Goal: Information Seeking & Learning: Check status

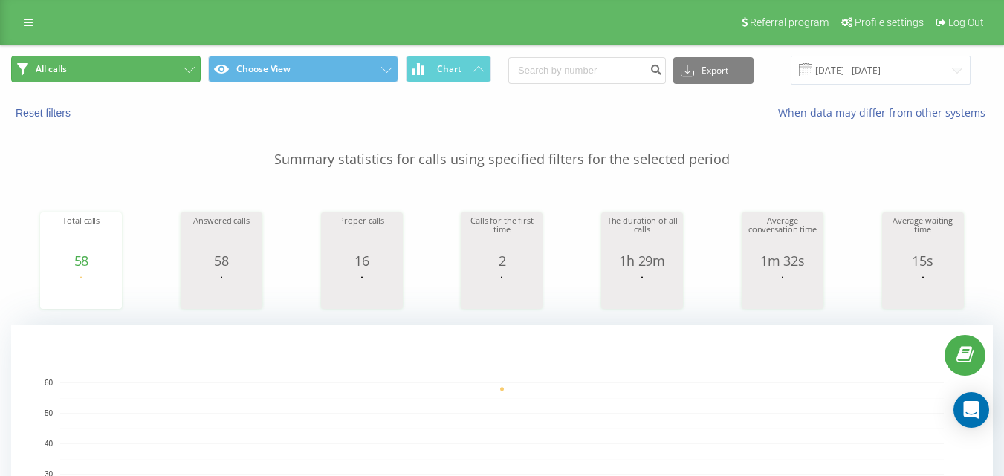
click at [146, 71] on button "All calls" at bounding box center [106, 69] width 190 height 27
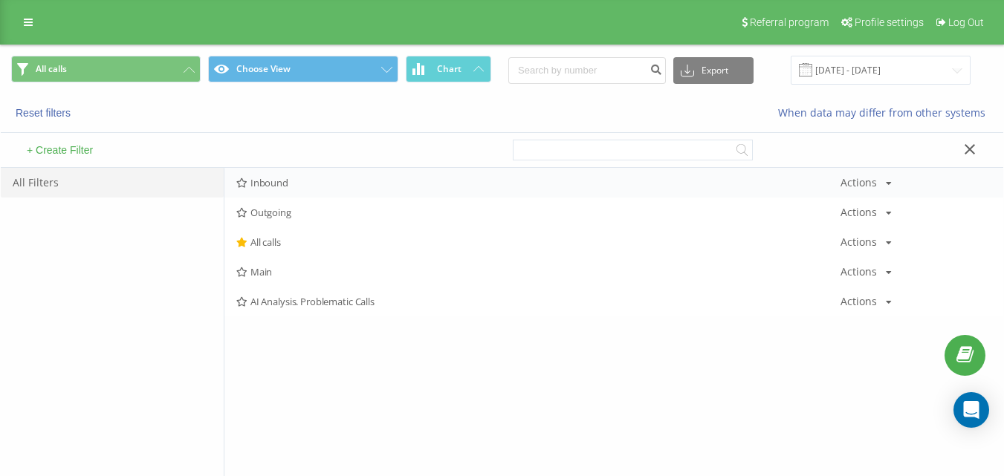
click at [286, 181] on span "Inbound" at bounding box center [538, 183] width 604 height 10
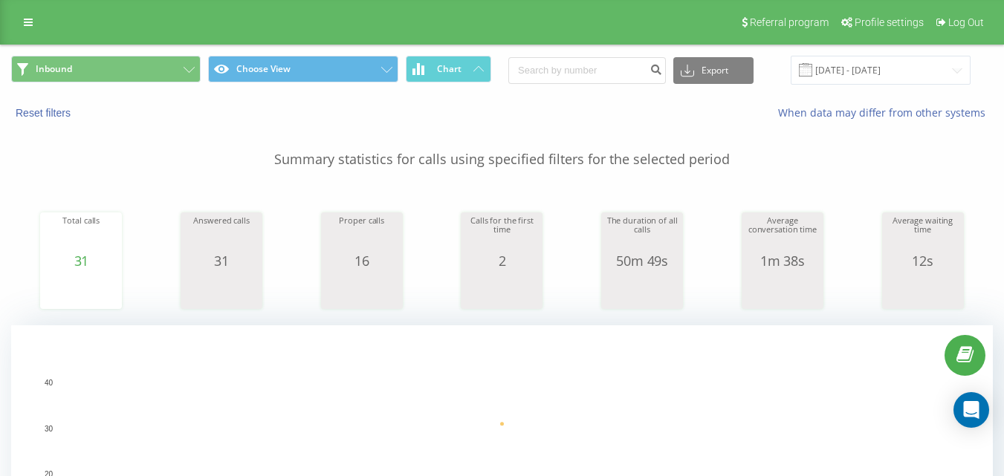
click at [115, 83] on span "Inbound Choose View Chart" at bounding box center [251, 70] width 480 height 29
click at [125, 75] on button "Inbound" at bounding box center [106, 69] width 190 height 27
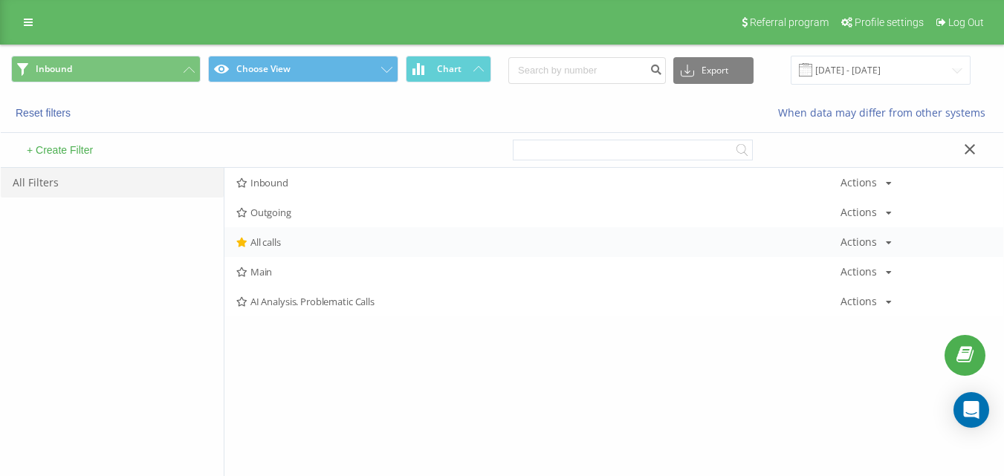
click at [261, 239] on span "All calls" at bounding box center [538, 242] width 604 height 10
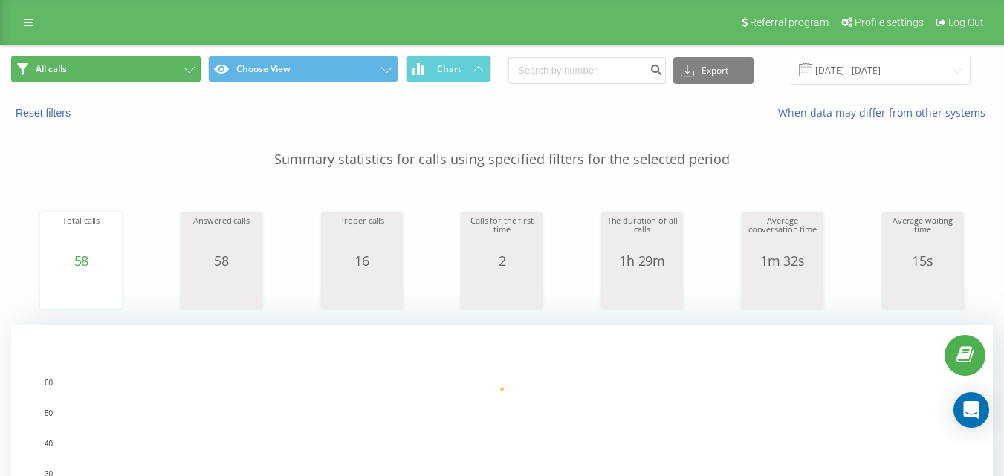
click at [143, 73] on button "All calls" at bounding box center [106, 69] width 190 height 27
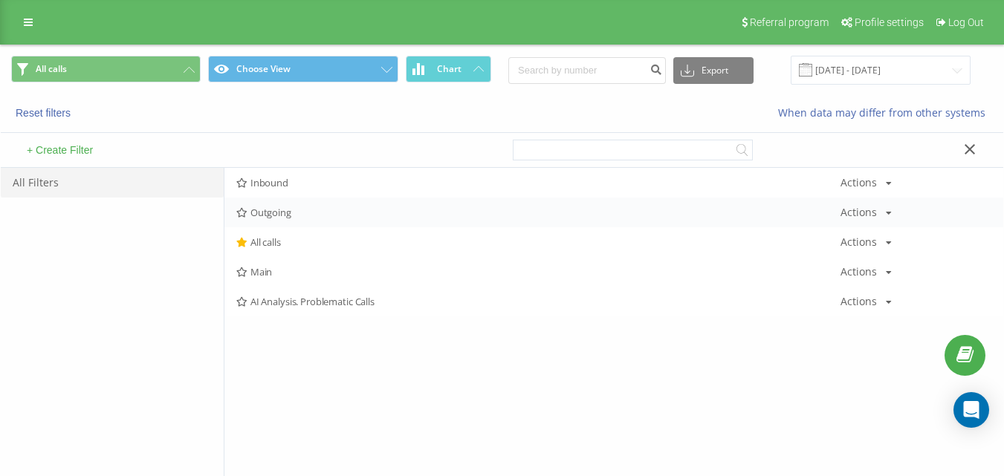
click at [275, 201] on div "Outgoing Actions Edit Copy Delete Default Share" at bounding box center [613, 213] width 779 height 30
click at [281, 192] on div "Inbound Actions Edit Copy Delete Default Share" at bounding box center [613, 183] width 779 height 30
click at [285, 184] on span "Inbound" at bounding box center [538, 183] width 604 height 10
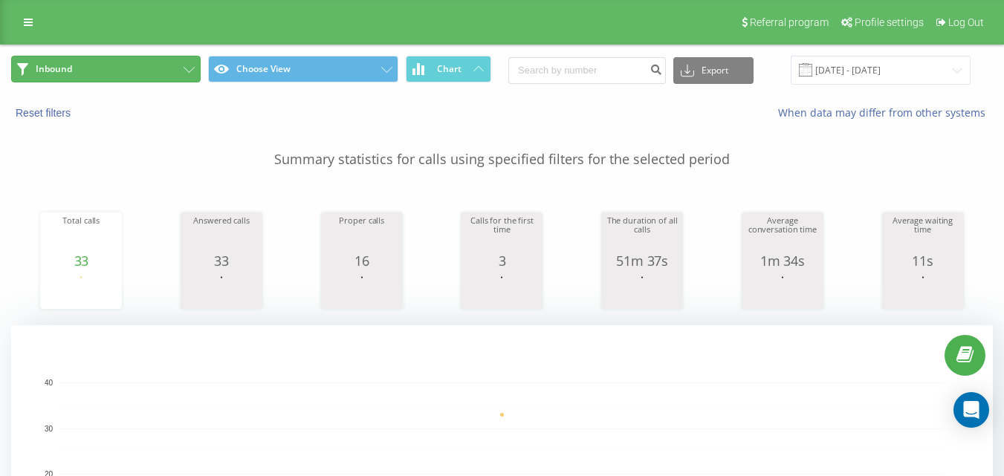
click at [163, 62] on button "Inbound" at bounding box center [106, 69] width 190 height 27
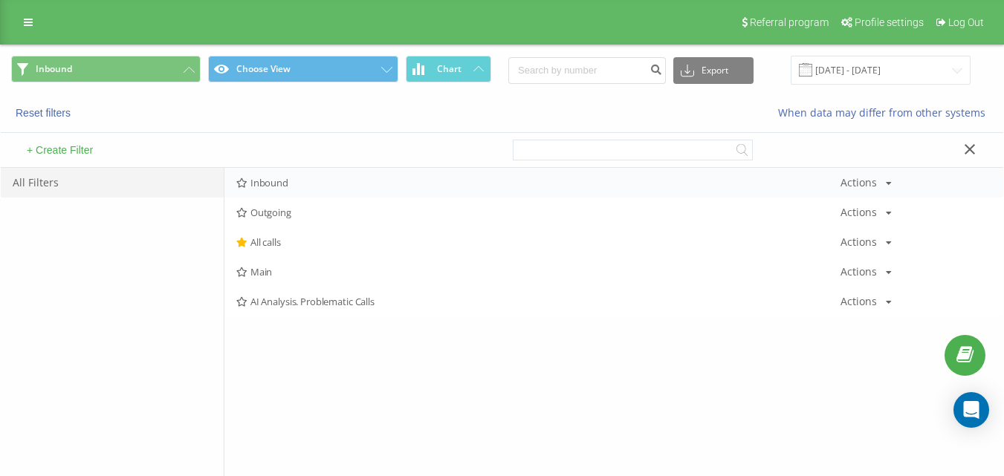
click at [308, 184] on span "Inbound" at bounding box center [538, 183] width 604 height 10
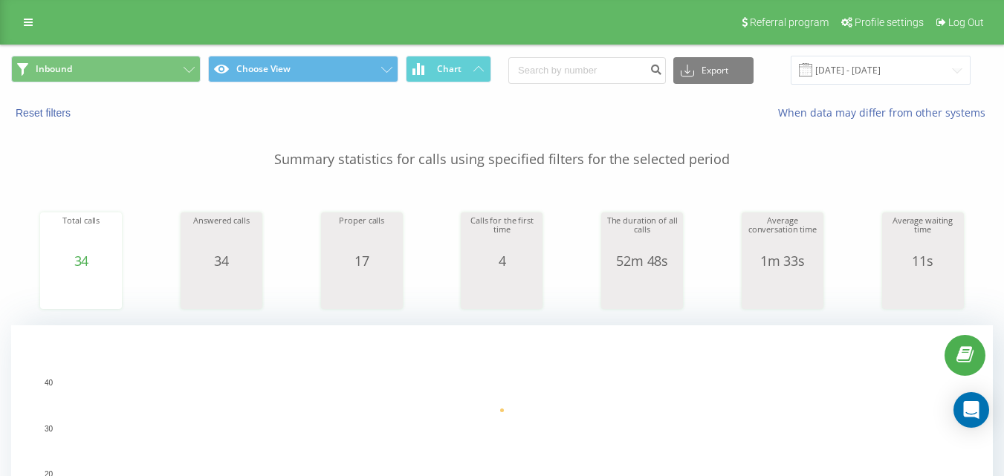
click at [203, 75] on span "Inbound Choose View Chart" at bounding box center [251, 70] width 480 height 29
click at [188, 68] on icon at bounding box center [189, 70] width 11 height 6
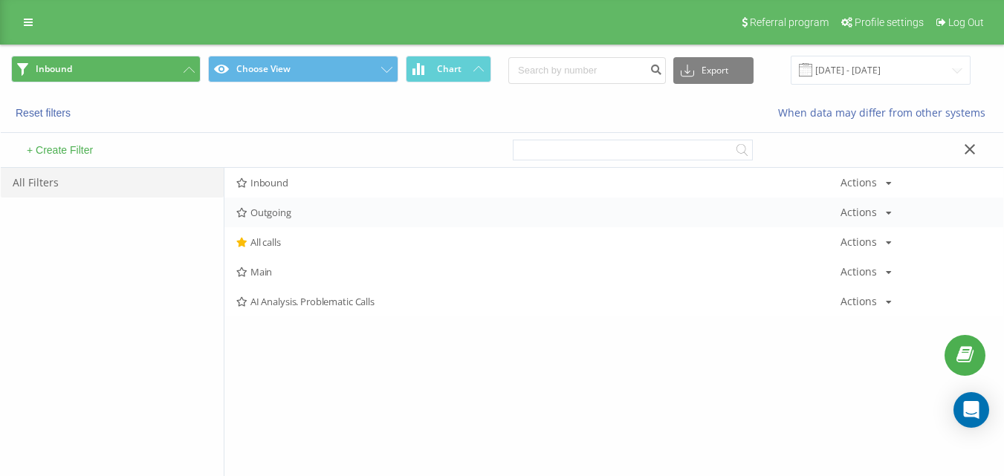
click at [294, 206] on div "Outgoing Actions Edit Copy Delete Default Share" at bounding box center [613, 213] width 779 height 30
click at [298, 209] on span "Outgoing" at bounding box center [538, 212] width 604 height 10
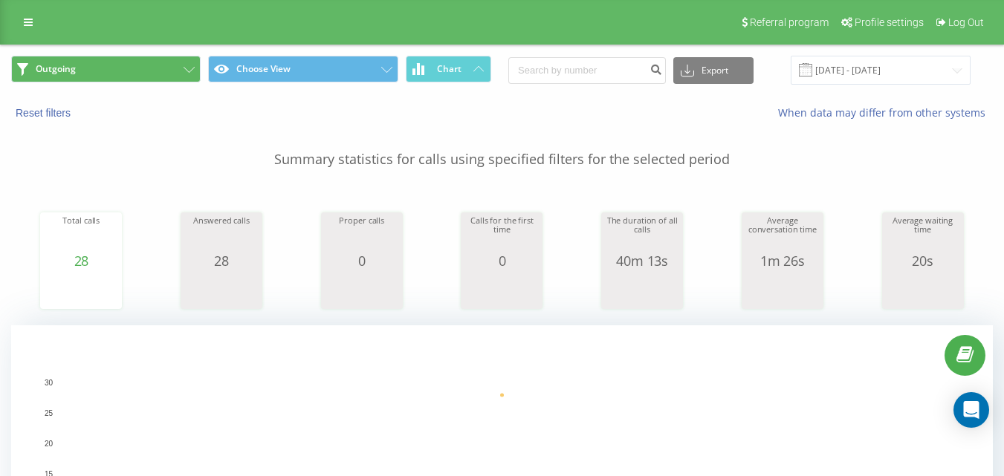
click at [140, 49] on div "Outgoing Choose View Chart Export .csv .xls .xlsx [DATE] - [DATE]" at bounding box center [502, 70] width 1003 height 50
click at [156, 82] on button "Outgoing" at bounding box center [106, 69] width 190 height 27
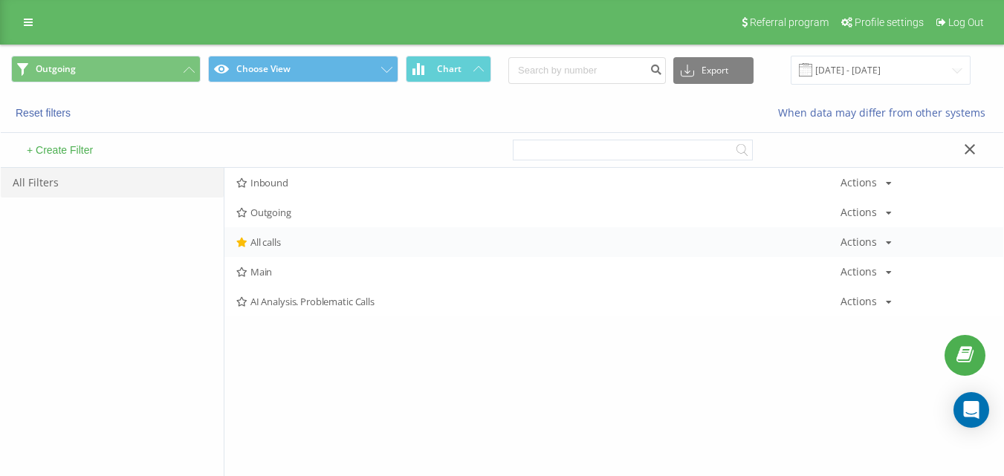
click at [291, 251] on div "All calls Actions Edit Copy Delete Default Share" at bounding box center [613, 242] width 779 height 30
click at [301, 243] on span "All calls" at bounding box center [538, 242] width 604 height 10
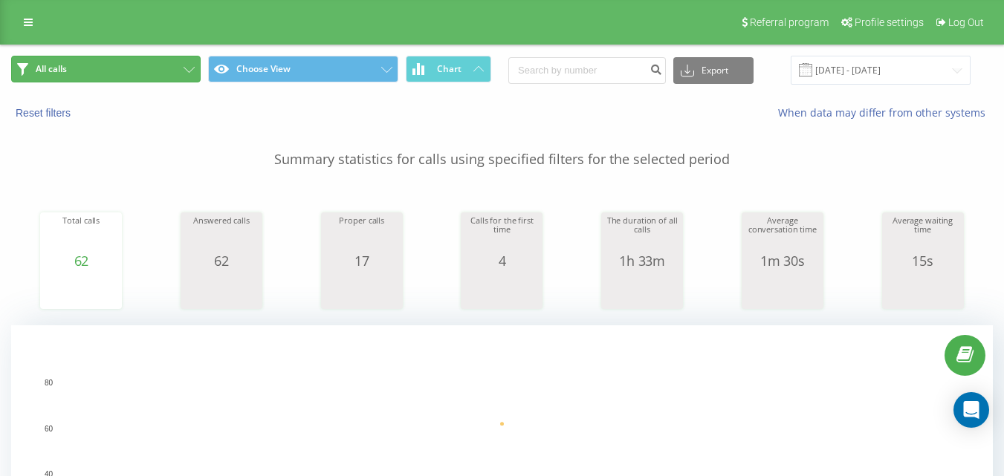
click at [124, 68] on button "All calls" at bounding box center [106, 69] width 190 height 27
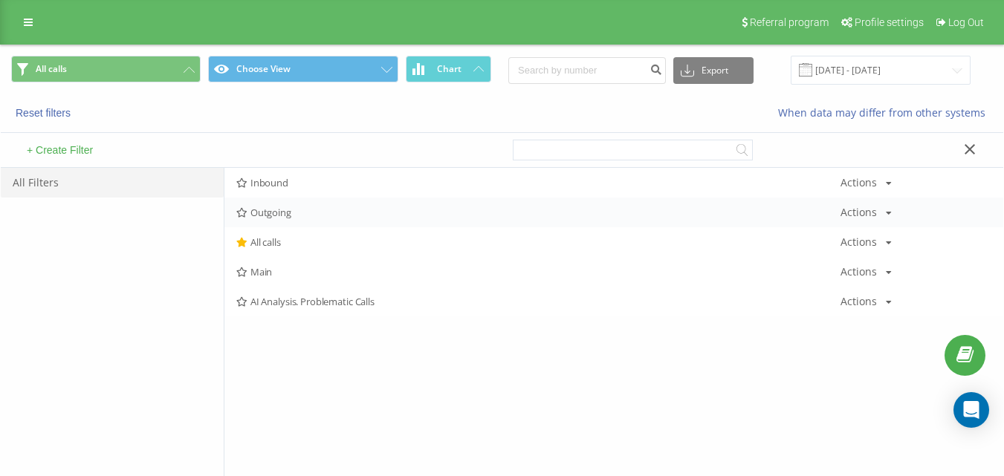
click at [290, 210] on span "Outgoing" at bounding box center [538, 212] width 604 height 10
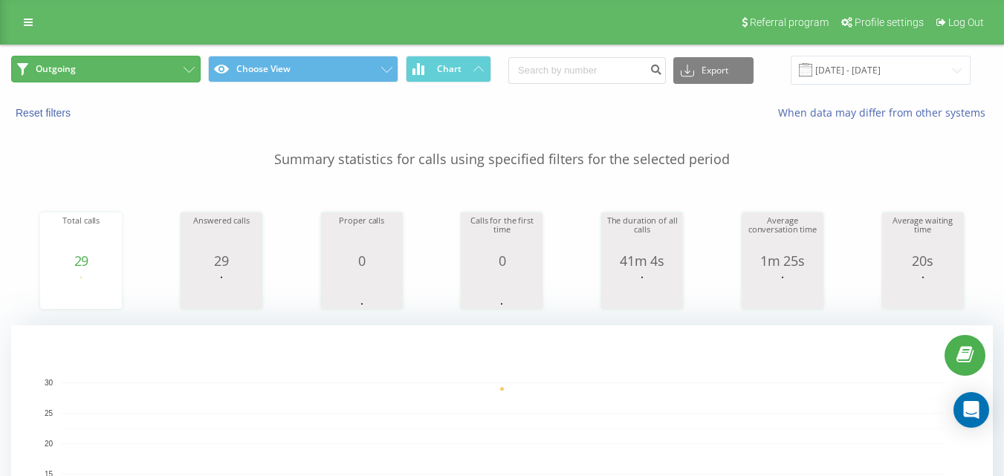
click at [156, 65] on button "Outgoing" at bounding box center [106, 69] width 190 height 27
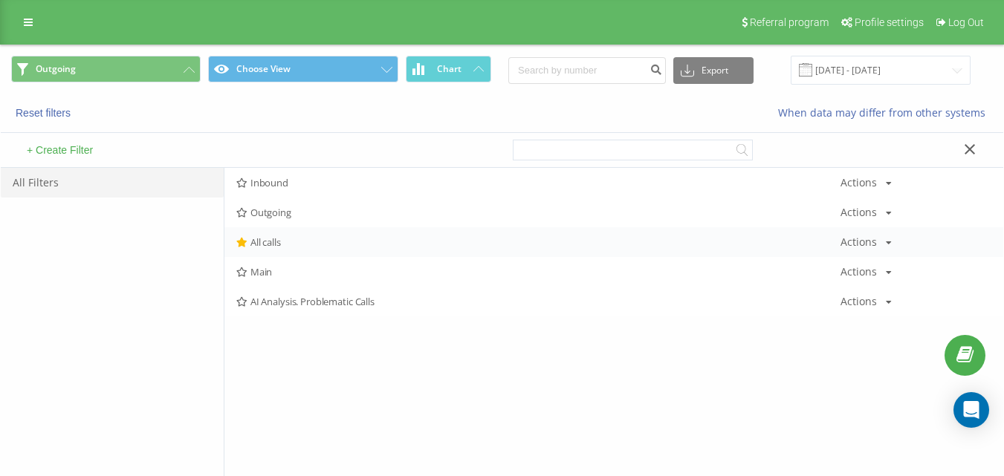
click at [262, 245] on span "All calls" at bounding box center [538, 242] width 604 height 10
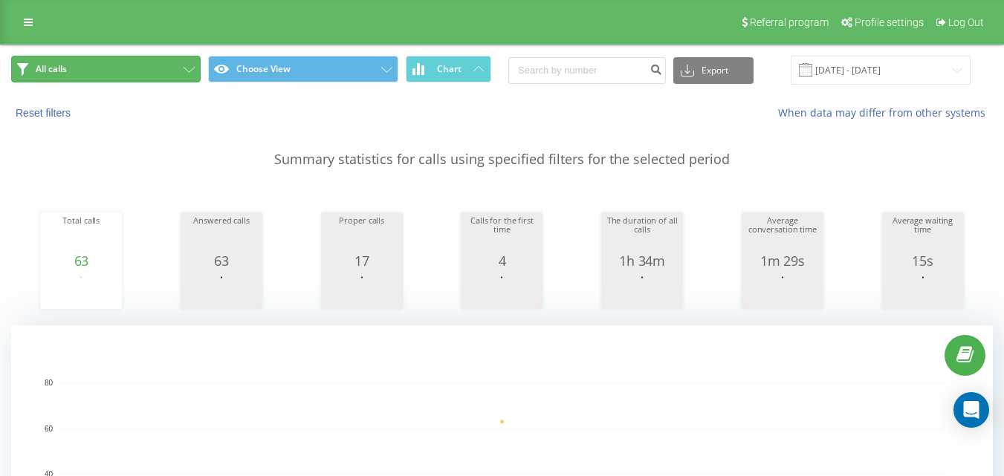
click at [141, 74] on button "All calls" at bounding box center [106, 69] width 190 height 27
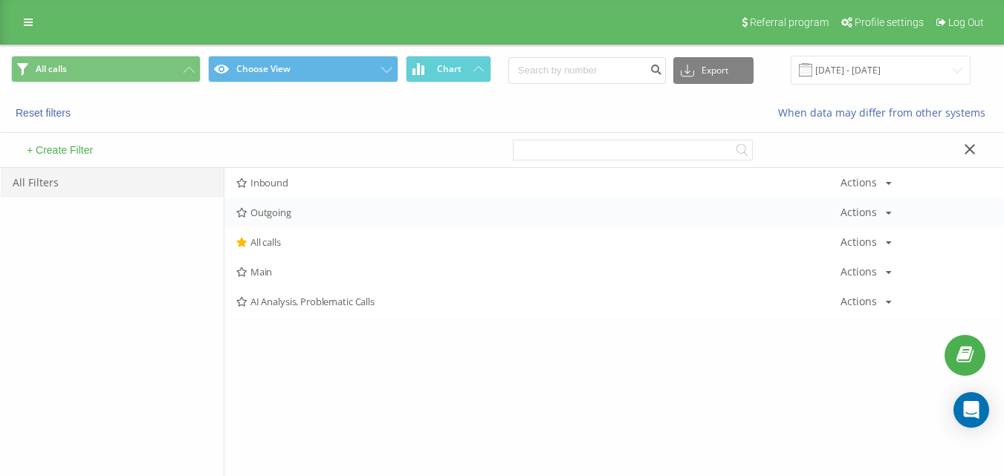
click at [273, 213] on span "Outgoing" at bounding box center [538, 212] width 604 height 10
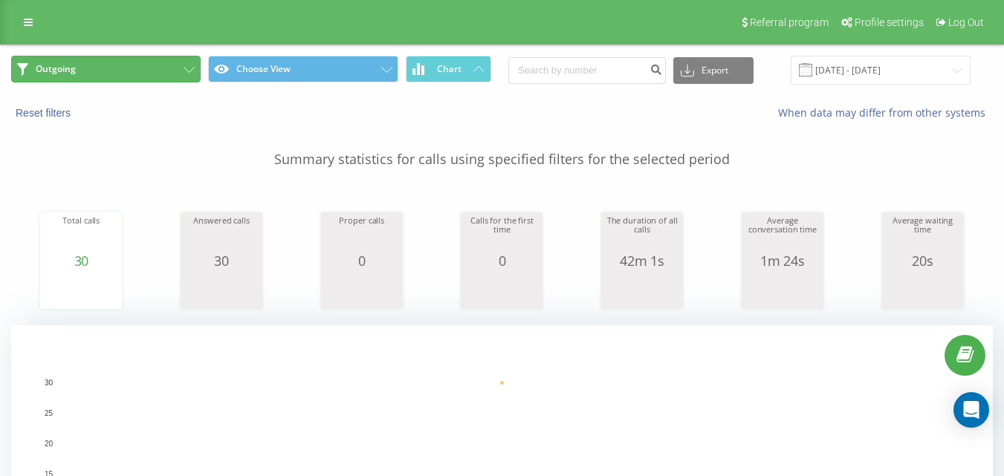
click at [172, 71] on button "Outgoing" at bounding box center [106, 69] width 190 height 27
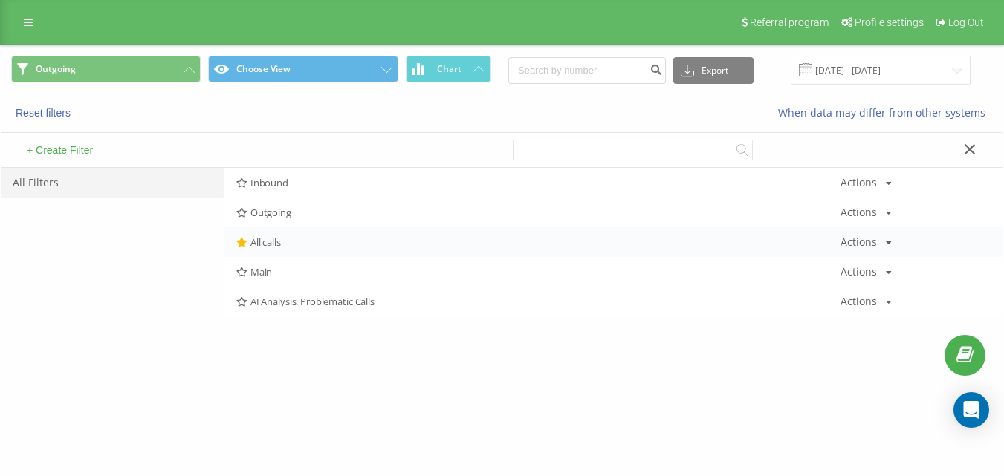
click at [320, 246] on span "All calls" at bounding box center [538, 242] width 604 height 10
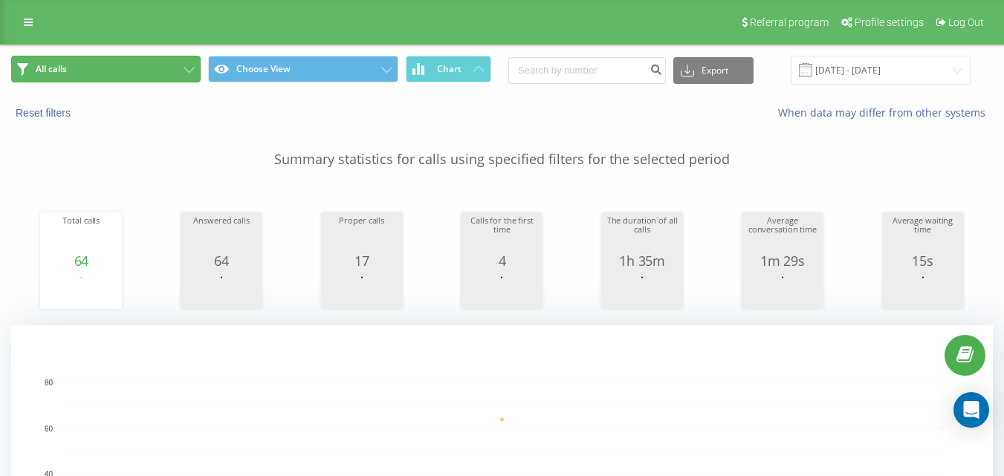
click at [181, 68] on button "All calls" at bounding box center [106, 69] width 190 height 27
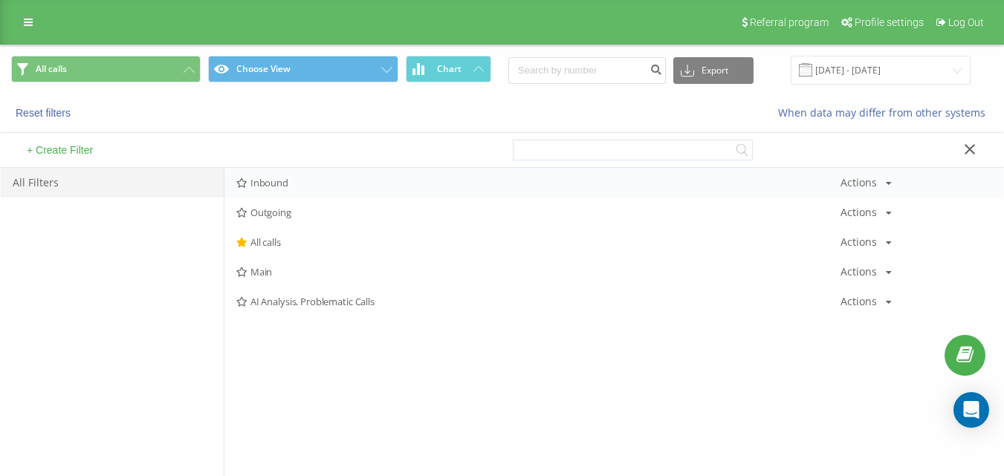
click at [276, 191] on div "Inbound Actions Edit Copy Delete Default Share" at bounding box center [613, 183] width 779 height 30
click at [280, 184] on span "Inbound" at bounding box center [538, 183] width 604 height 10
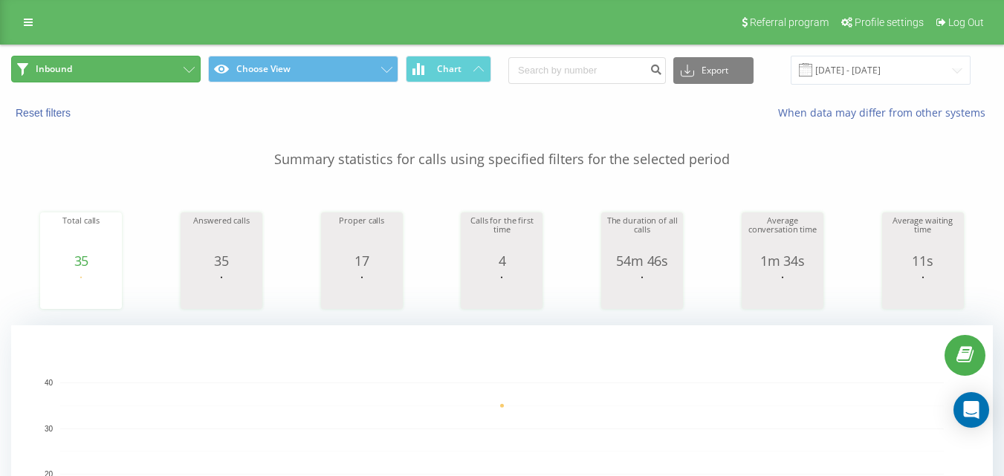
click at [152, 77] on button "Inbound" at bounding box center [106, 69] width 190 height 27
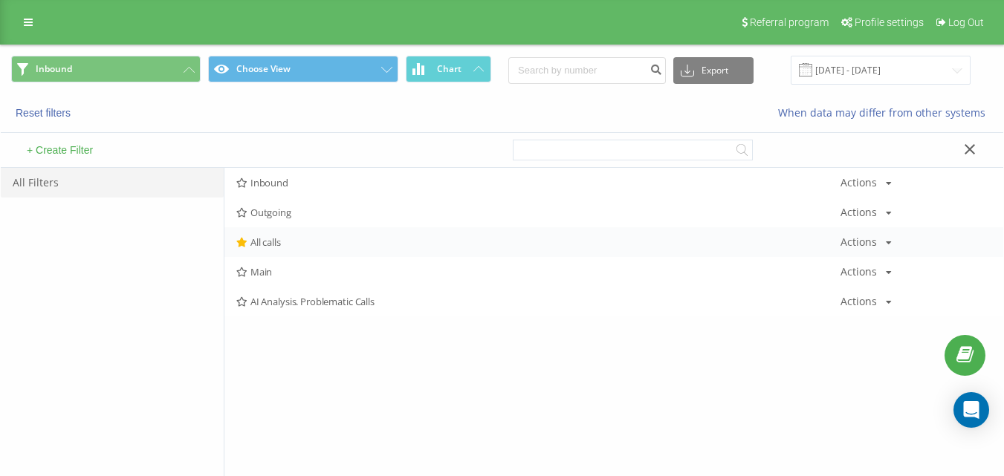
click at [300, 242] on span "All calls" at bounding box center [538, 242] width 604 height 10
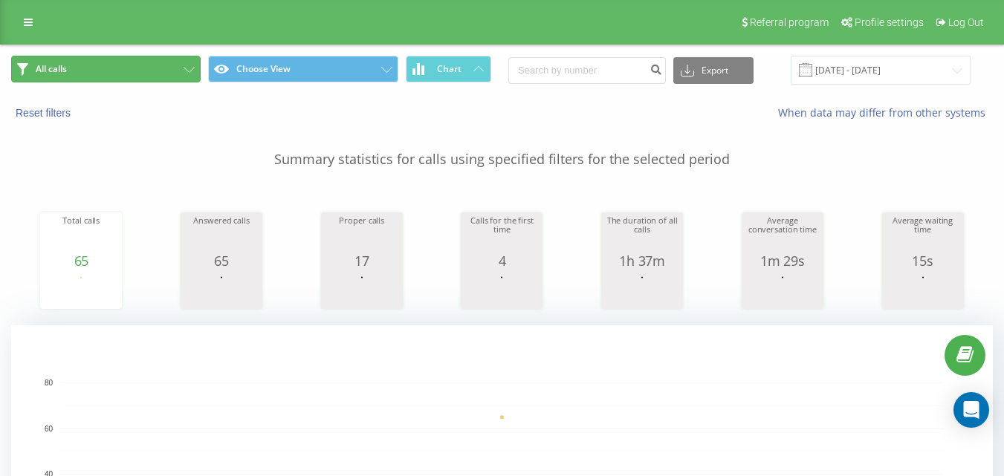
click at [138, 71] on button "All calls" at bounding box center [106, 69] width 190 height 27
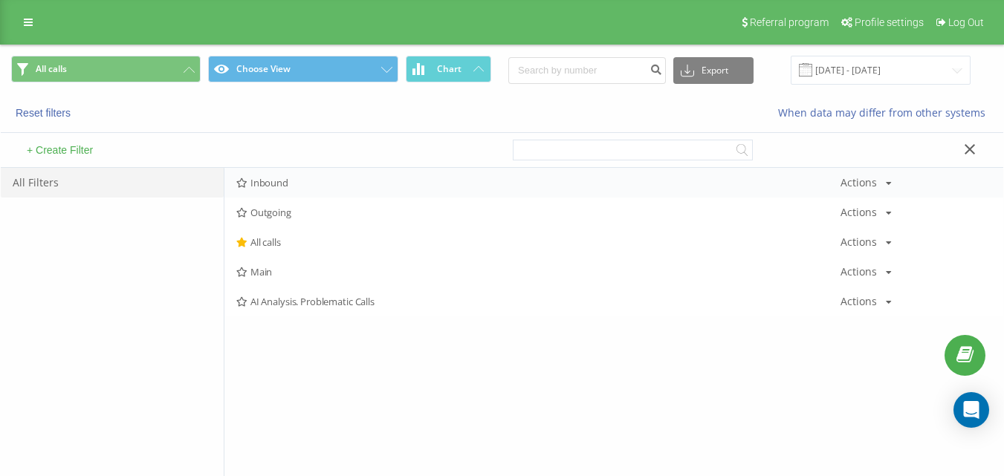
click at [297, 188] on span "Inbound" at bounding box center [538, 183] width 604 height 10
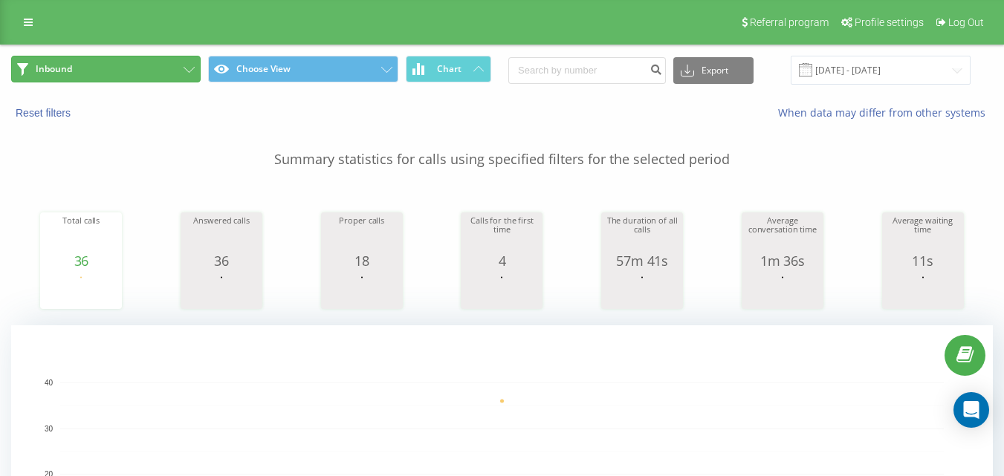
click at [143, 74] on button "Inbound" at bounding box center [106, 69] width 190 height 27
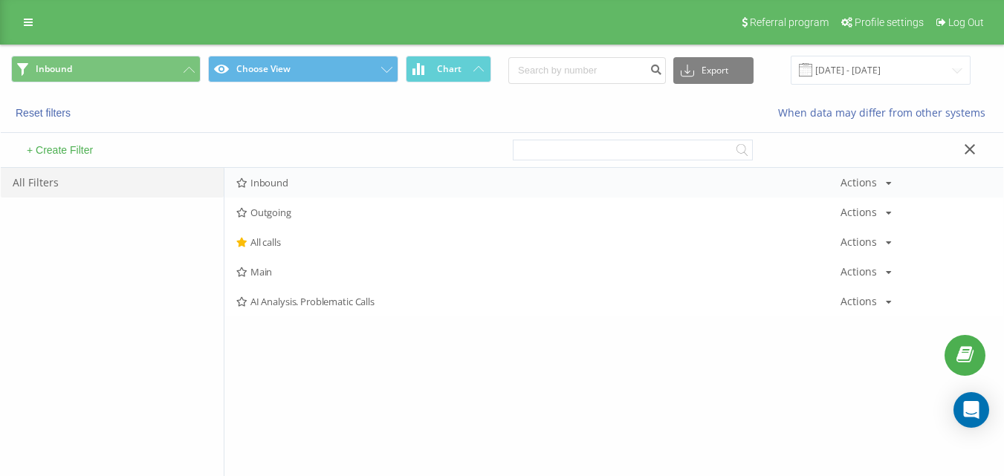
click at [291, 178] on span "Inbound" at bounding box center [538, 183] width 604 height 10
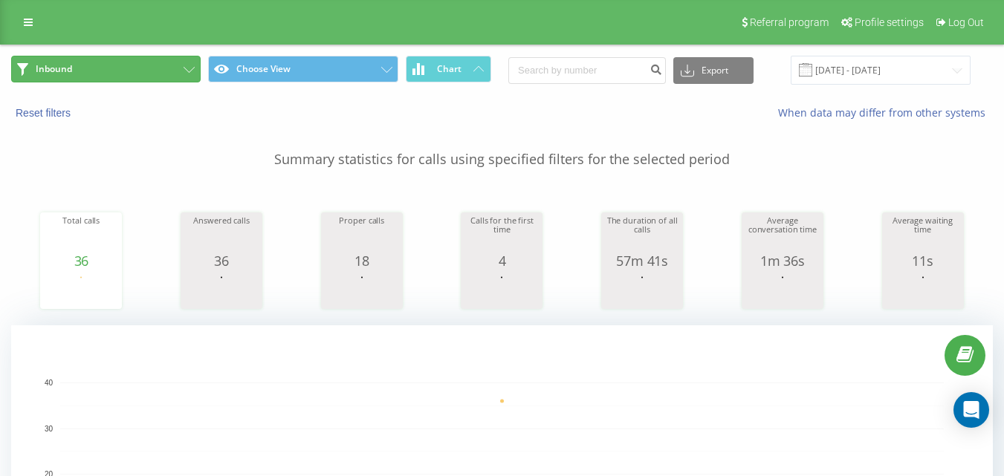
click at [138, 80] on button "Inbound" at bounding box center [106, 69] width 190 height 27
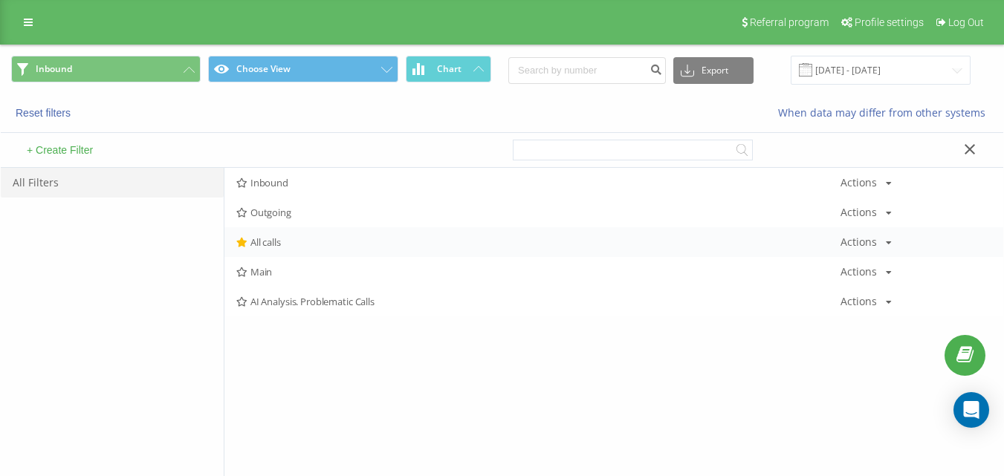
click at [289, 235] on div "All calls Actions Edit Copy Delete Default Share" at bounding box center [613, 242] width 779 height 30
click at [290, 239] on span "All calls" at bounding box center [538, 242] width 604 height 10
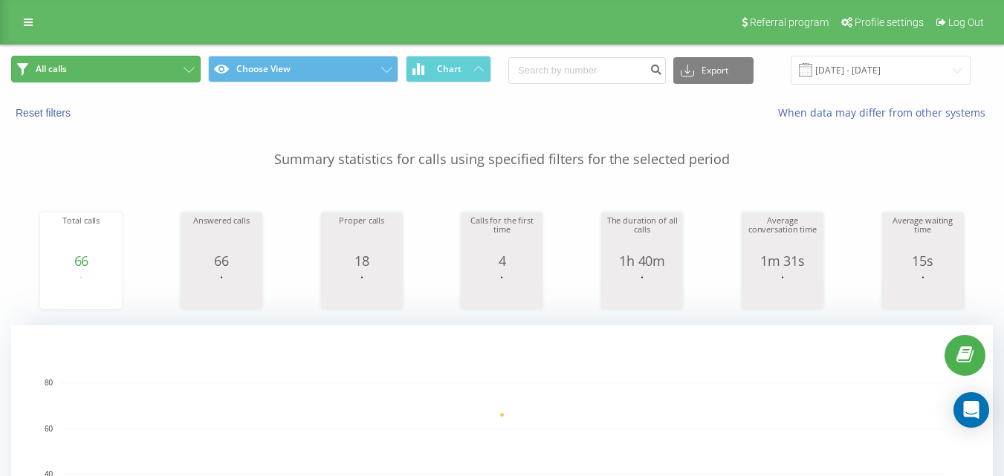
click at [124, 59] on button "All calls" at bounding box center [106, 69] width 190 height 27
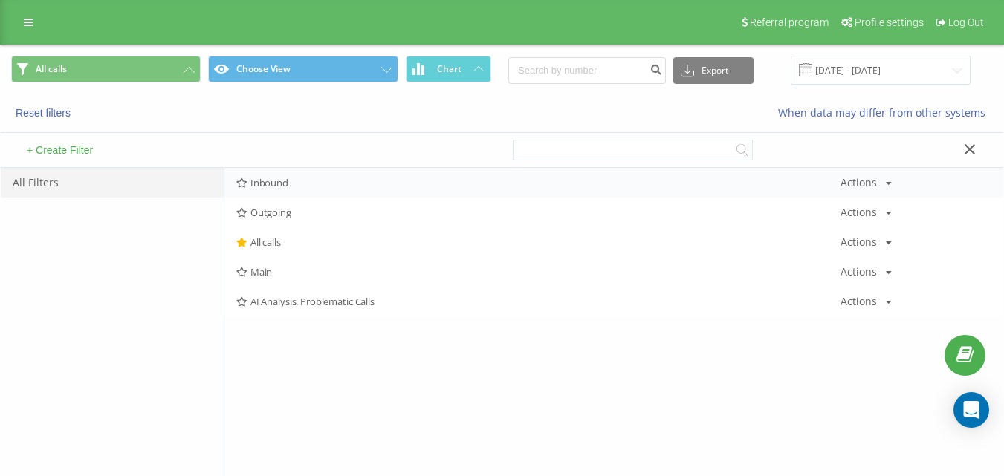
click at [301, 184] on span "Inbound" at bounding box center [538, 183] width 604 height 10
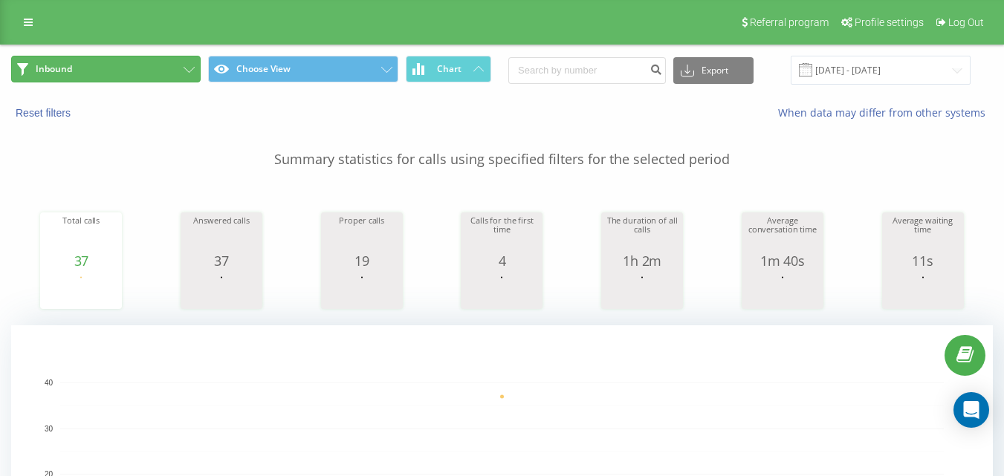
click at [155, 80] on button "Inbound" at bounding box center [106, 69] width 190 height 27
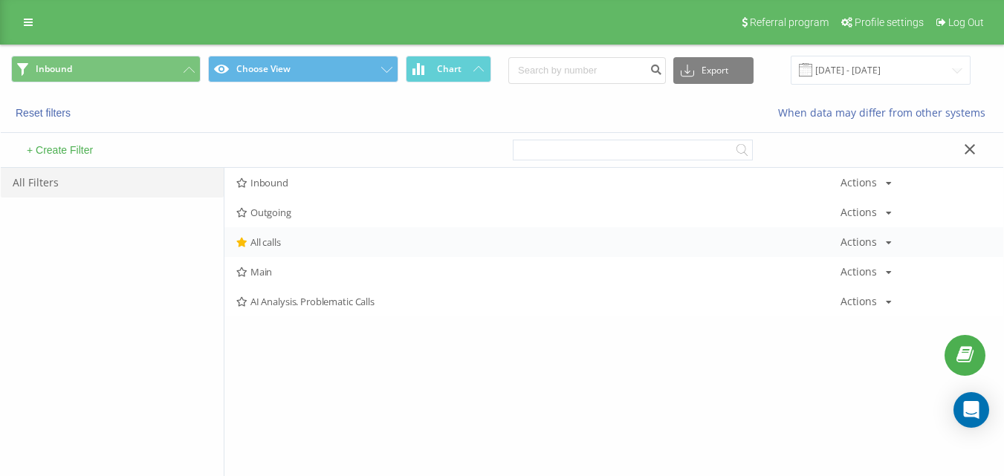
click at [316, 243] on span "All calls" at bounding box center [538, 242] width 604 height 10
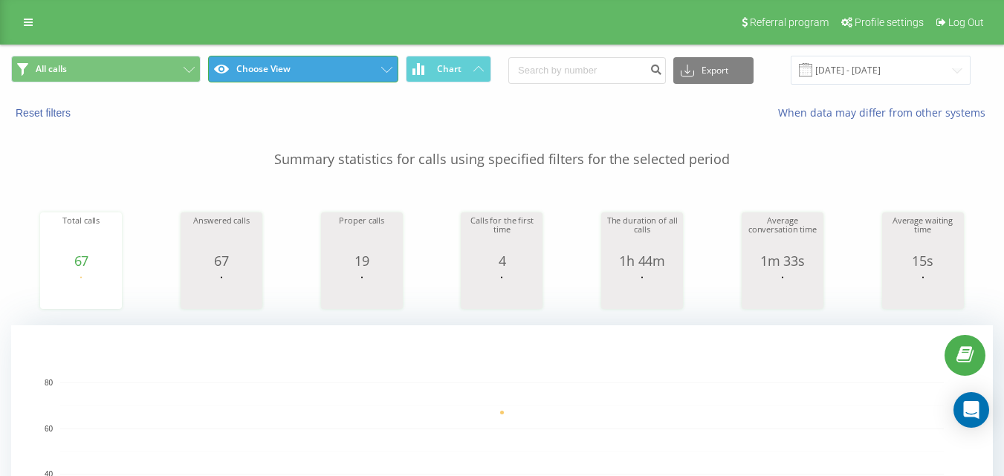
click at [239, 79] on button "Choose View" at bounding box center [303, 69] width 190 height 27
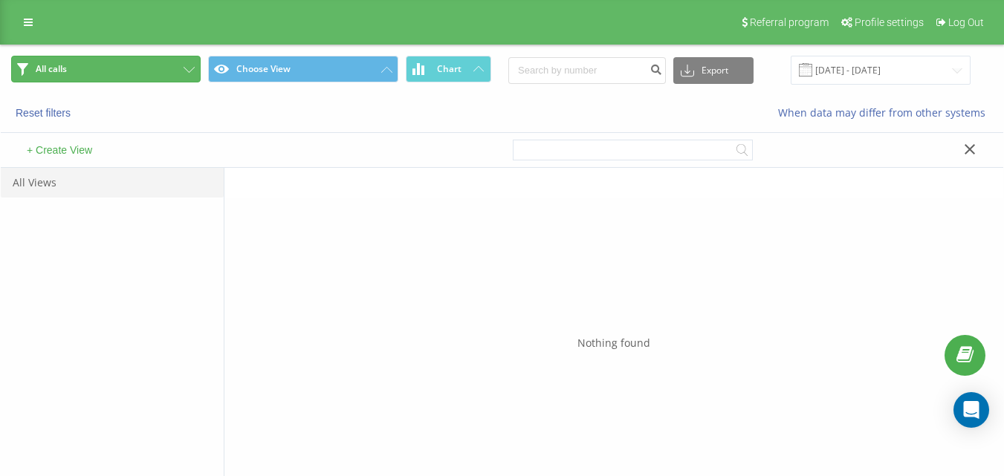
click at [149, 79] on button "All calls" at bounding box center [106, 69] width 190 height 27
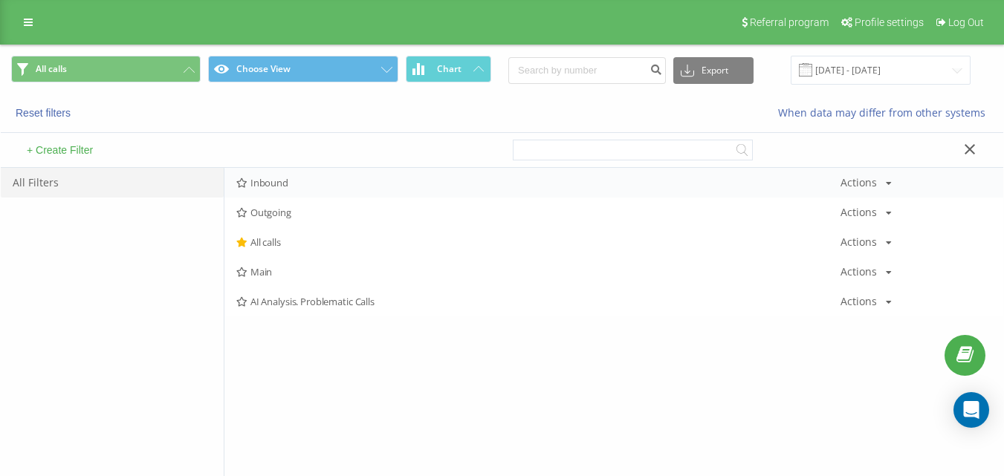
click at [307, 178] on span "Inbound" at bounding box center [538, 183] width 604 height 10
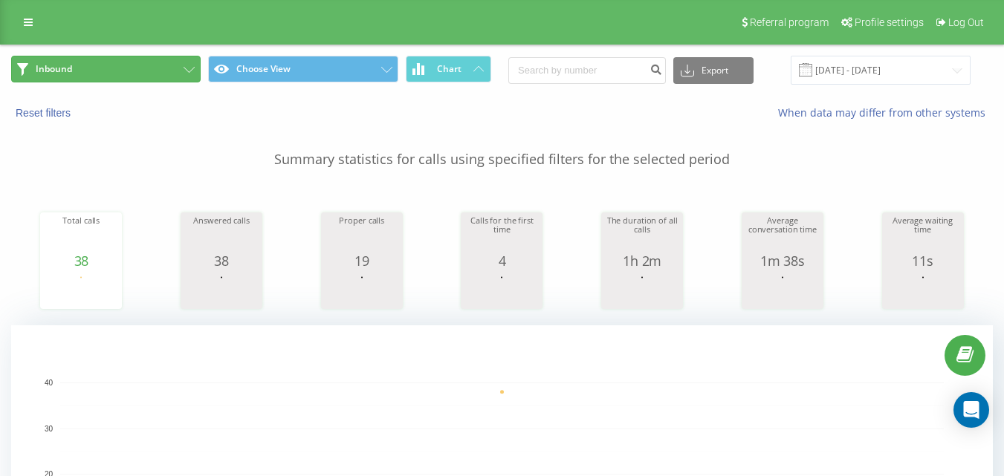
click at [123, 63] on button "Inbound" at bounding box center [106, 69] width 190 height 27
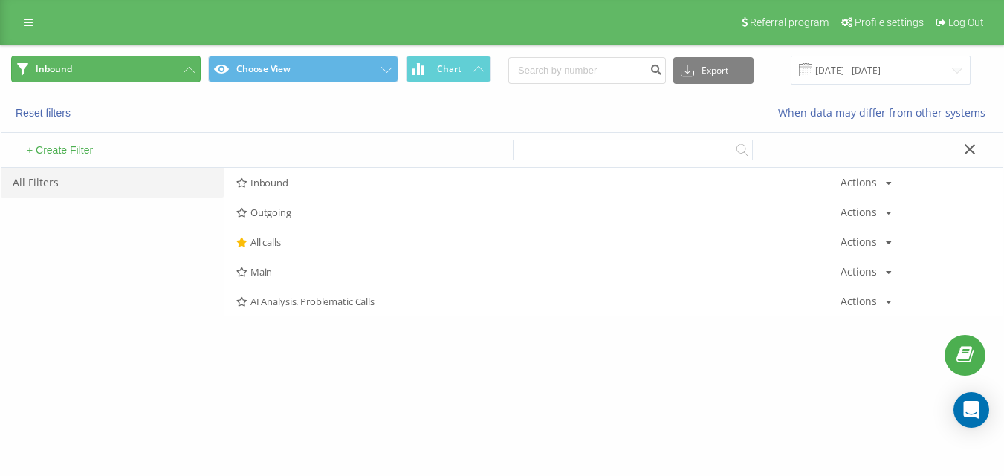
click at [138, 77] on button "Inbound" at bounding box center [106, 69] width 190 height 27
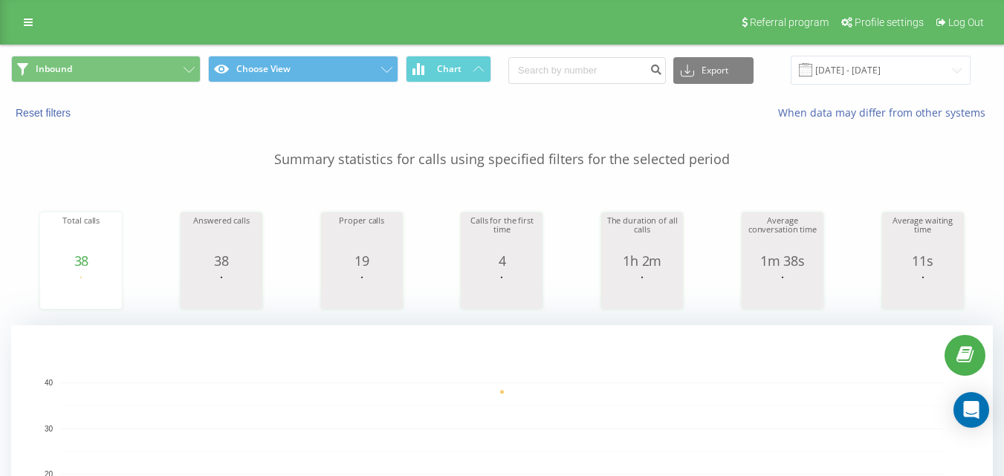
click at [214, 84] on span "Inbound Choose View Chart" at bounding box center [251, 70] width 480 height 29
click at [158, 80] on button "Inbound" at bounding box center [106, 69] width 190 height 27
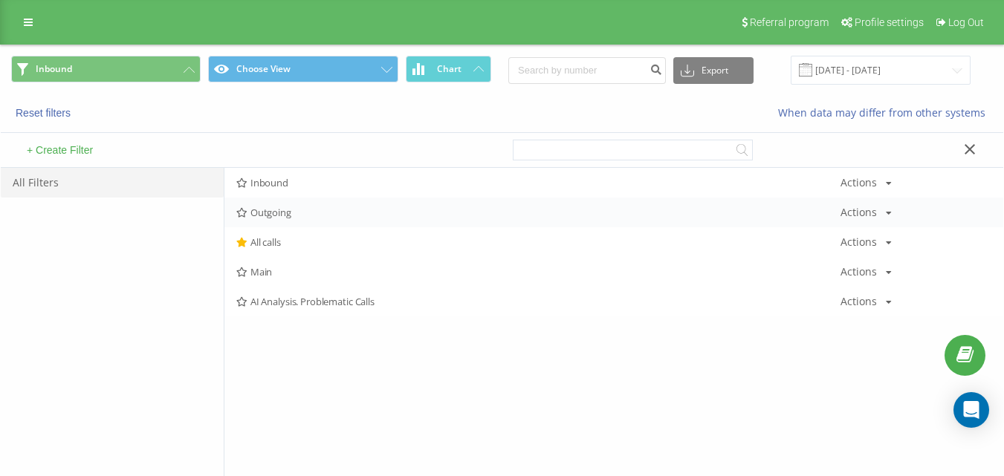
click at [277, 222] on div "Outgoing Actions Edit Copy Delete Default Share" at bounding box center [613, 213] width 779 height 30
click at [285, 214] on span "Outgoing" at bounding box center [538, 212] width 604 height 10
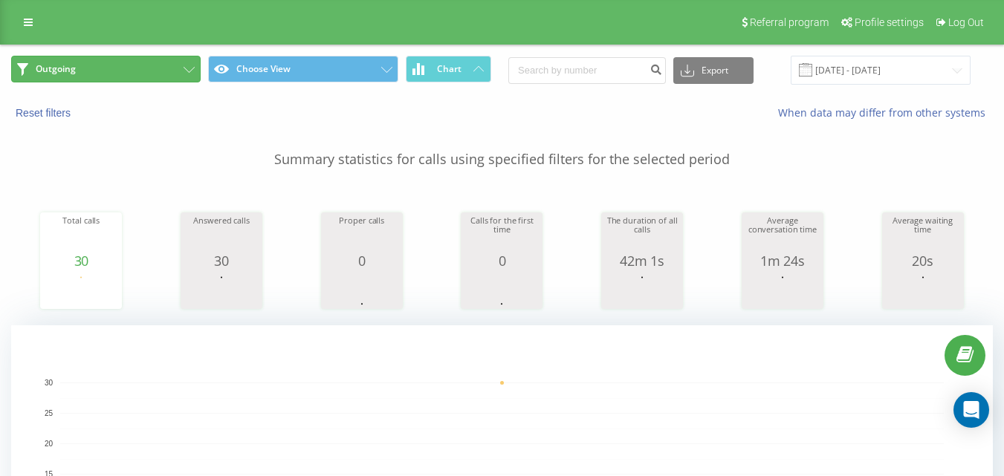
click at [155, 75] on button "Outgoing" at bounding box center [106, 69] width 190 height 27
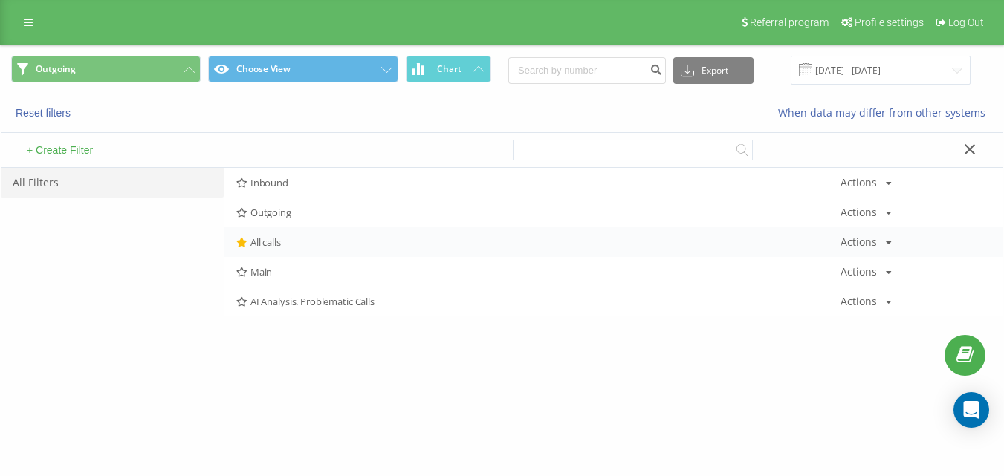
click at [297, 239] on span "All calls" at bounding box center [538, 242] width 604 height 10
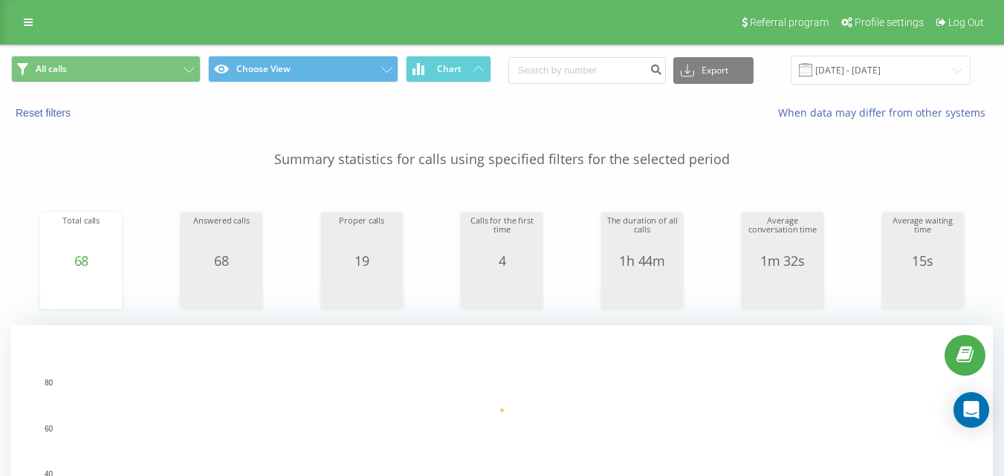
click at [197, 50] on div "All calls Choose View Chart Export .csv .xls .xlsx [DATE] - [DATE]" at bounding box center [502, 70] width 1003 height 50
click at [187, 68] on icon at bounding box center [189, 70] width 11 height 6
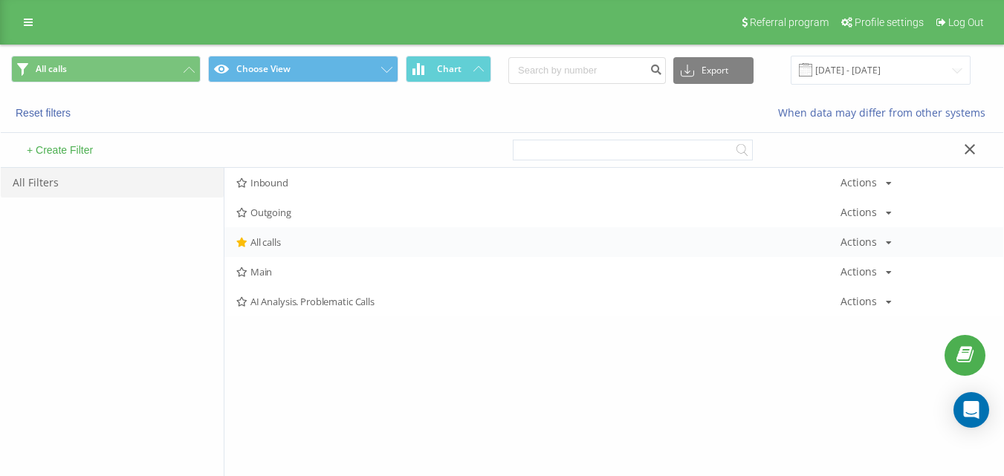
click at [290, 236] on div "All calls Actions Edit Copy Delete Default Share" at bounding box center [613, 242] width 779 height 30
click at [292, 240] on span "All calls" at bounding box center [538, 242] width 604 height 10
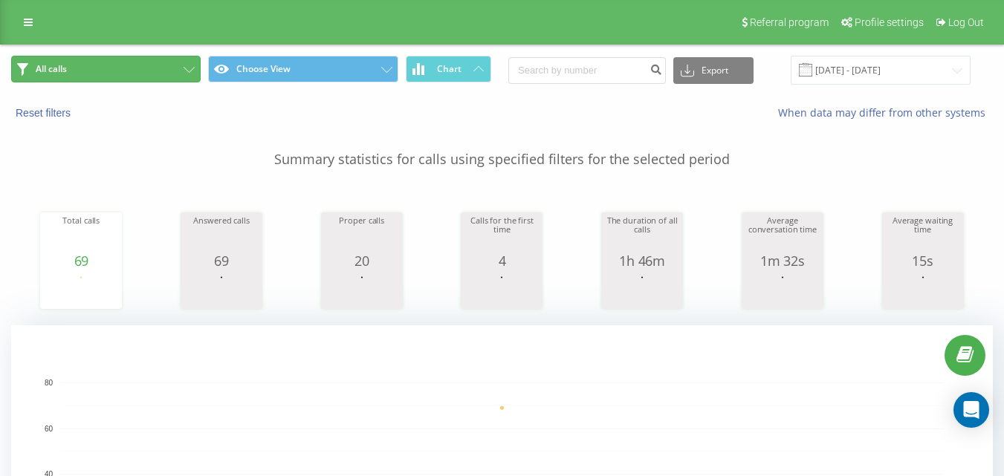
click at [130, 71] on button "All calls" at bounding box center [106, 69] width 190 height 27
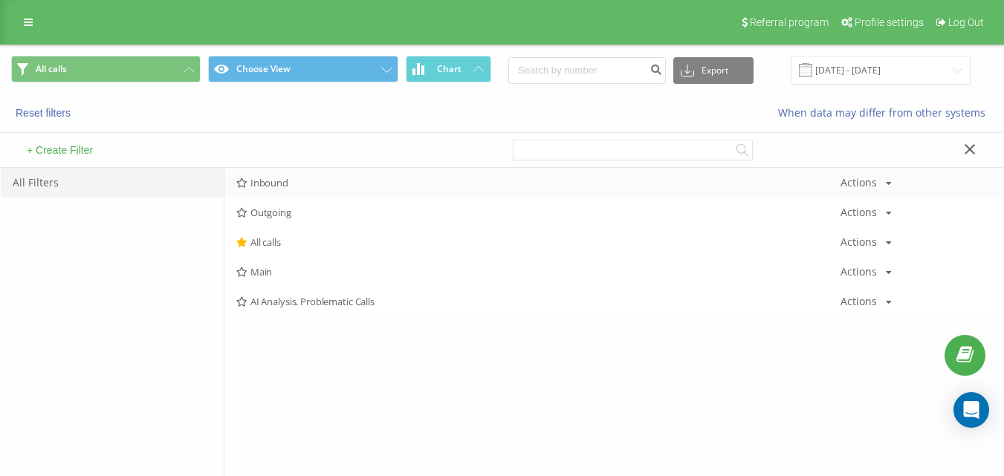
click at [264, 172] on div "Inbound Actions Edit Copy Delete Default Share" at bounding box center [613, 183] width 779 height 30
click at [268, 181] on span "Inbound" at bounding box center [538, 183] width 604 height 10
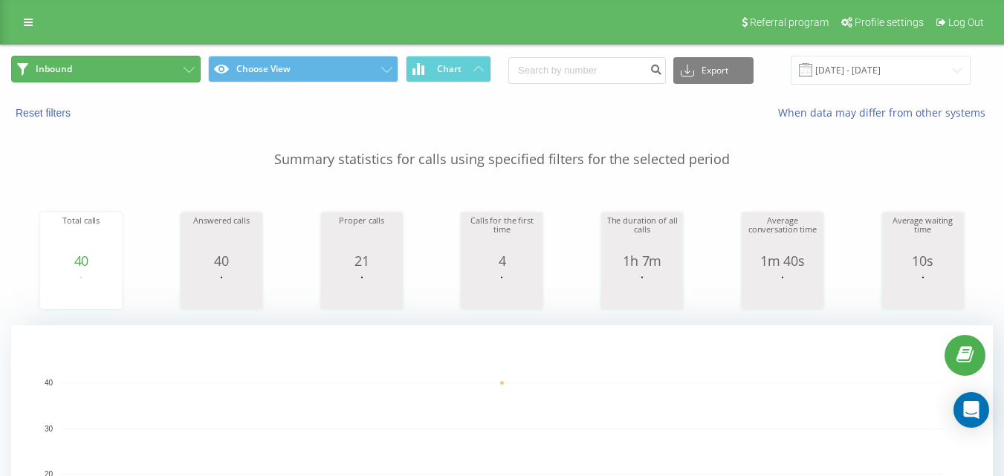
click at [125, 74] on button "Inbound" at bounding box center [106, 69] width 190 height 27
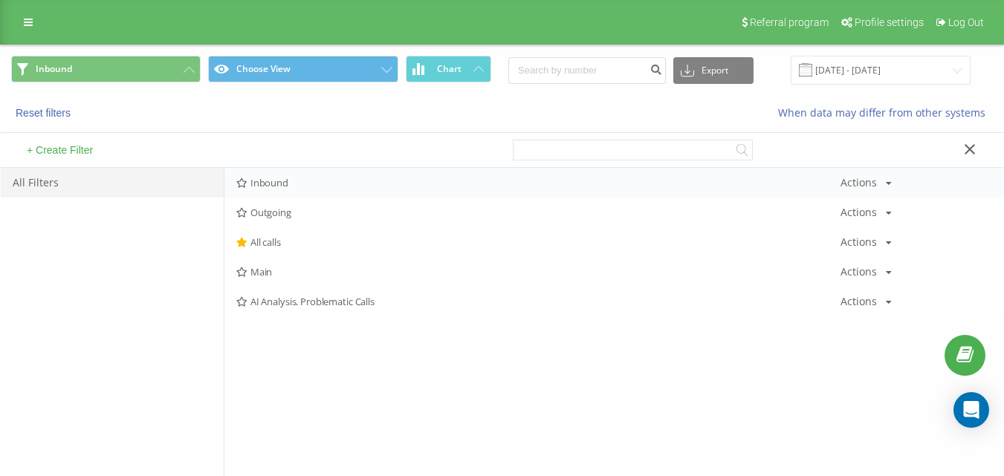
click at [289, 182] on span "Inbound" at bounding box center [538, 183] width 604 height 10
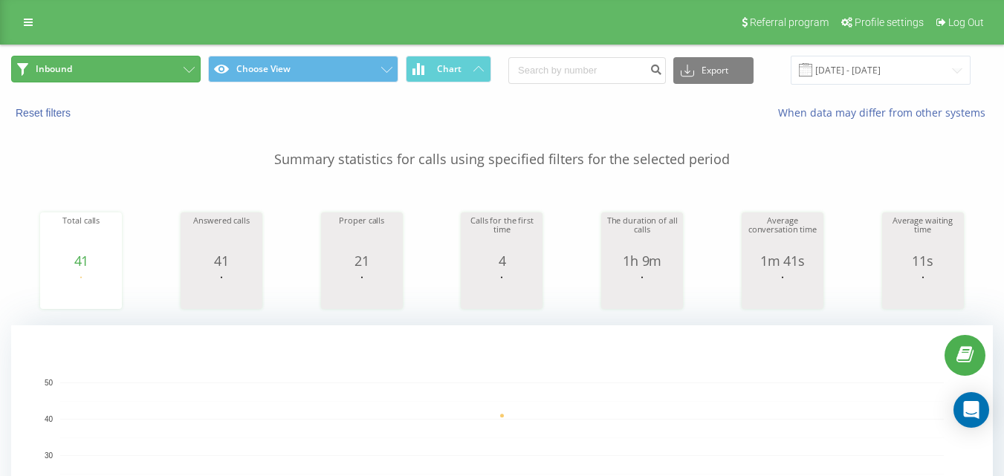
click at [157, 66] on button "Inbound" at bounding box center [106, 69] width 190 height 27
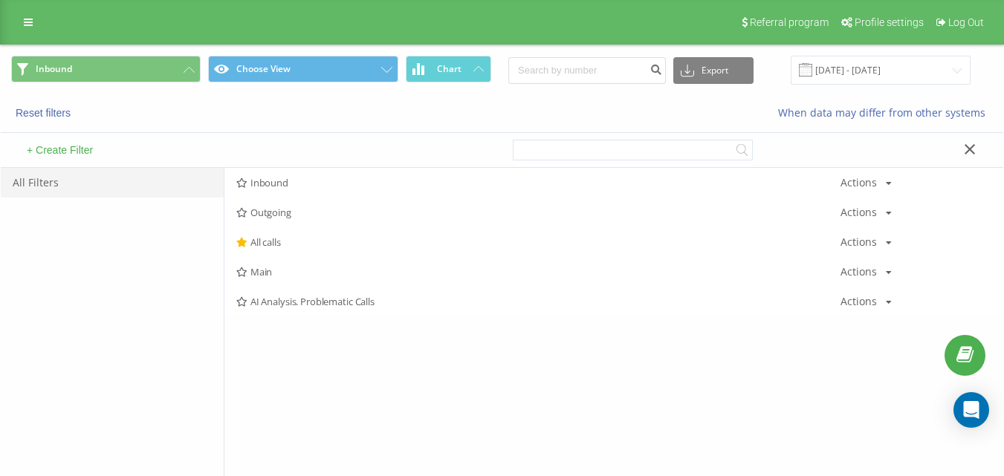
click at [317, 178] on span "Inbound" at bounding box center [538, 183] width 604 height 10
click at [0, 0] on div at bounding box center [0, 0] width 0 height 0
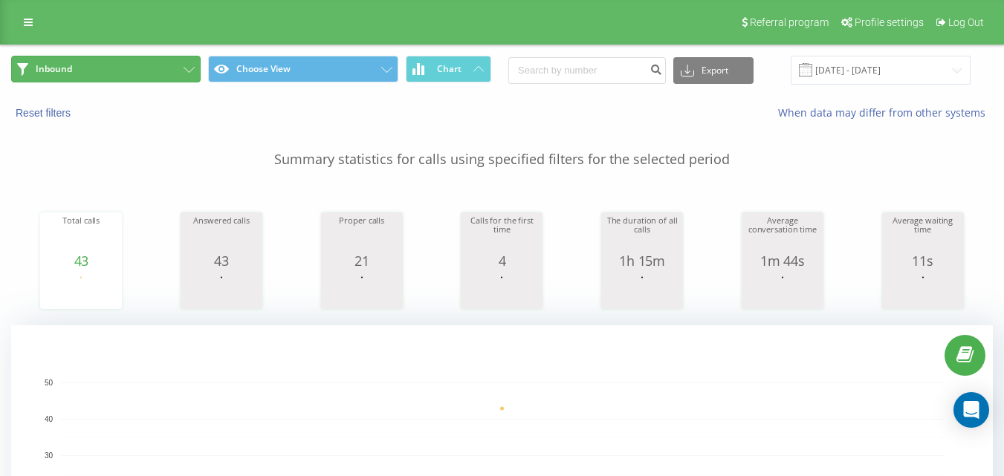
click at [177, 62] on button "Inbound" at bounding box center [106, 69] width 190 height 27
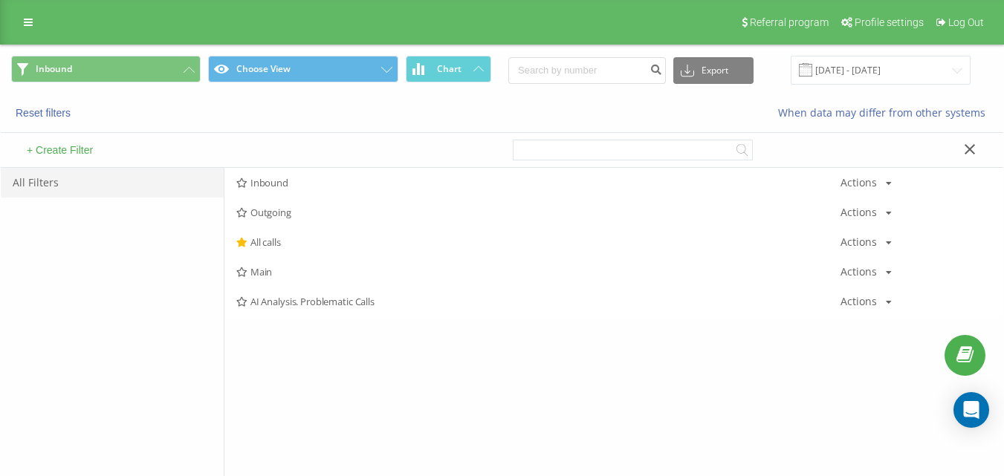
click at [294, 187] on span "Inbound" at bounding box center [538, 183] width 604 height 10
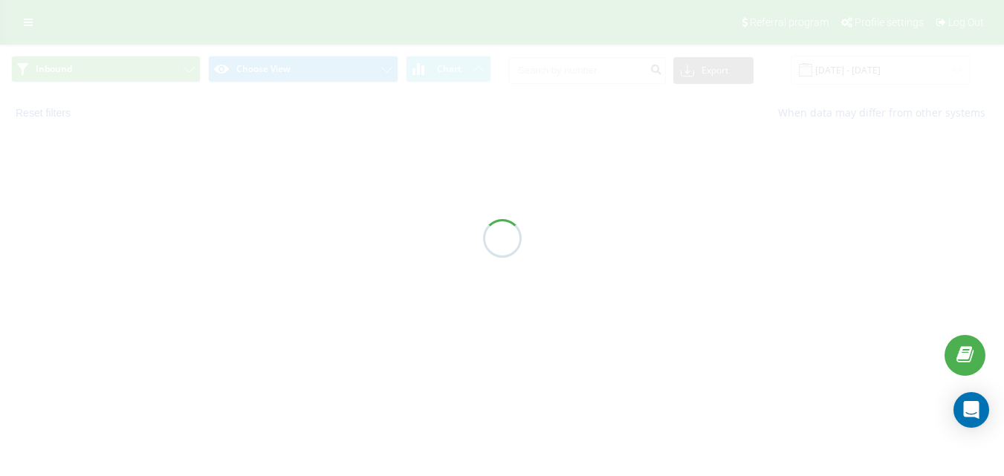
click at [297, 183] on div at bounding box center [502, 238] width 1004 height 476
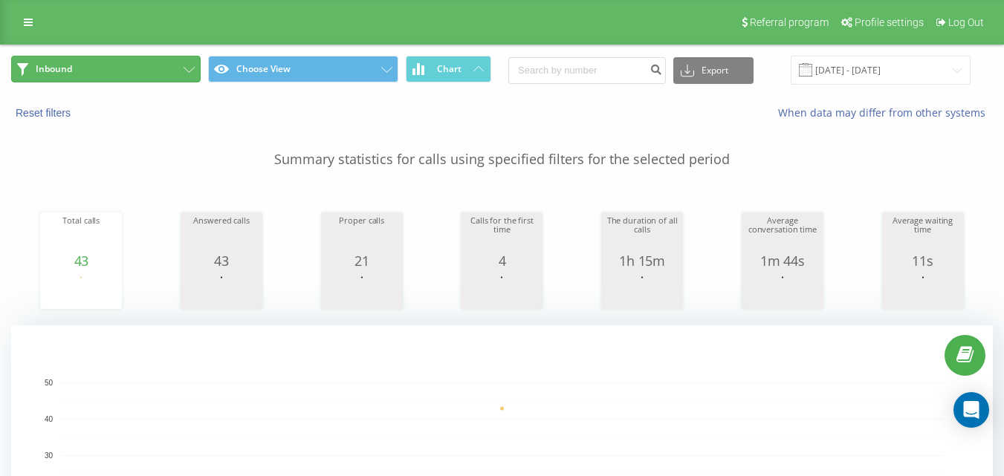
click at [150, 65] on button "Inbound" at bounding box center [106, 69] width 190 height 27
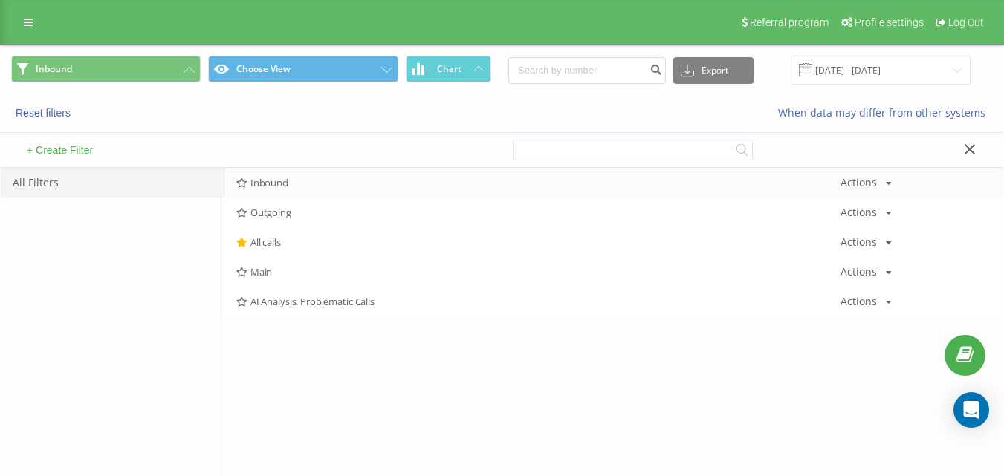
click at [291, 189] on div "Inbound Actions Edit Copy Delete Default Share" at bounding box center [613, 183] width 779 height 30
click at [284, 167] on div "+ Create Filter" at bounding box center [252, 150] width 502 height 34
click at [289, 180] on span "Inbound" at bounding box center [538, 183] width 604 height 10
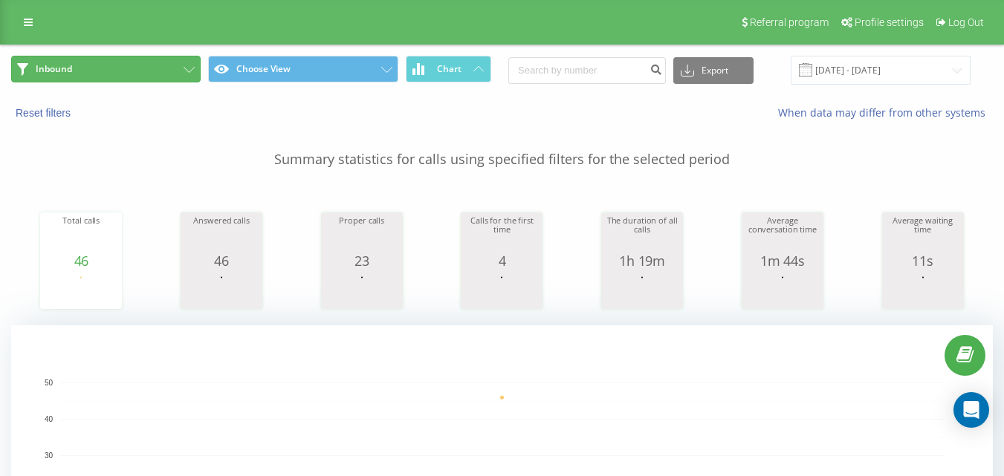
click at [160, 77] on button "Inbound" at bounding box center [106, 69] width 190 height 27
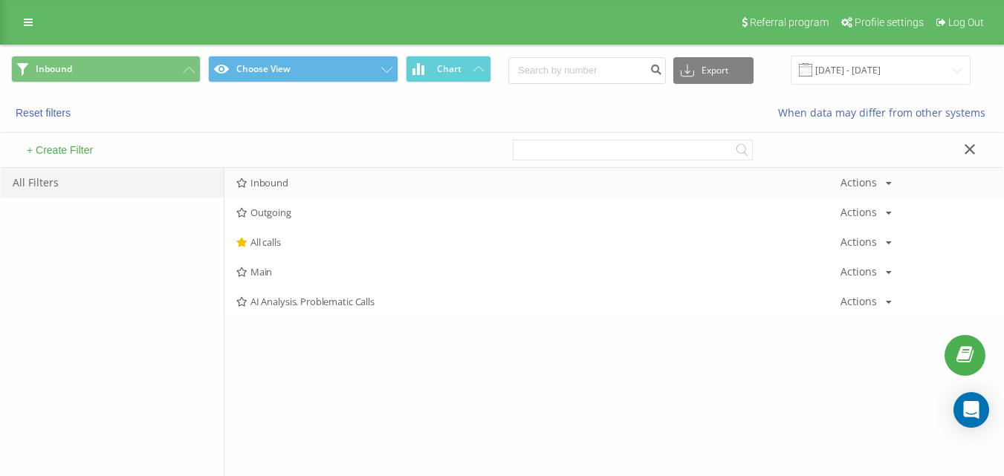
click at [291, 184] on span "Inbound" at bounding box center [538, 183] width 604 height 10
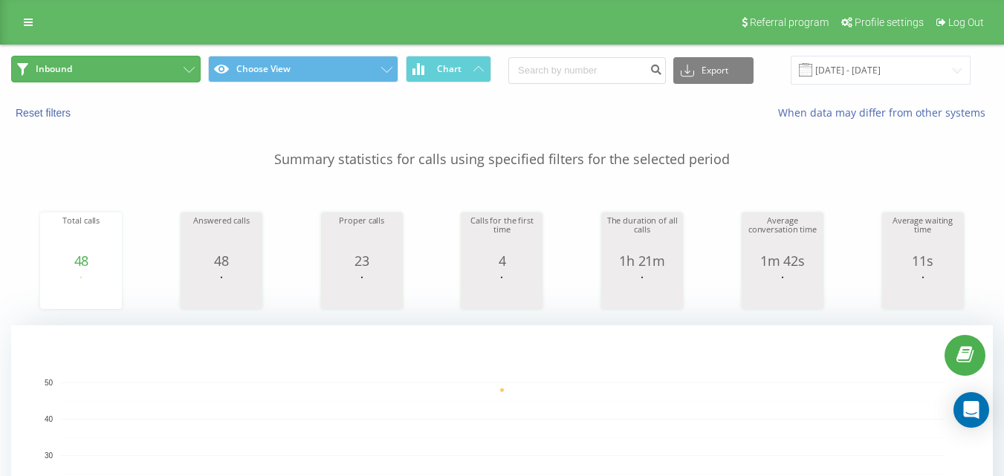
click at [148, 58] on button "Inbound" at bounding box center [106, 69] width 190 height 27
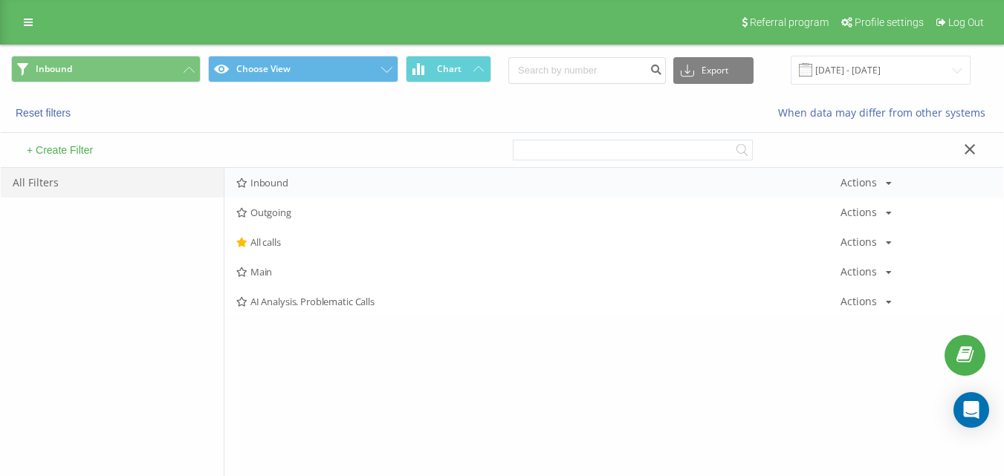
click at [288, 186] on span "Inbound" at bounding box center [538, 183] width 604 height 10
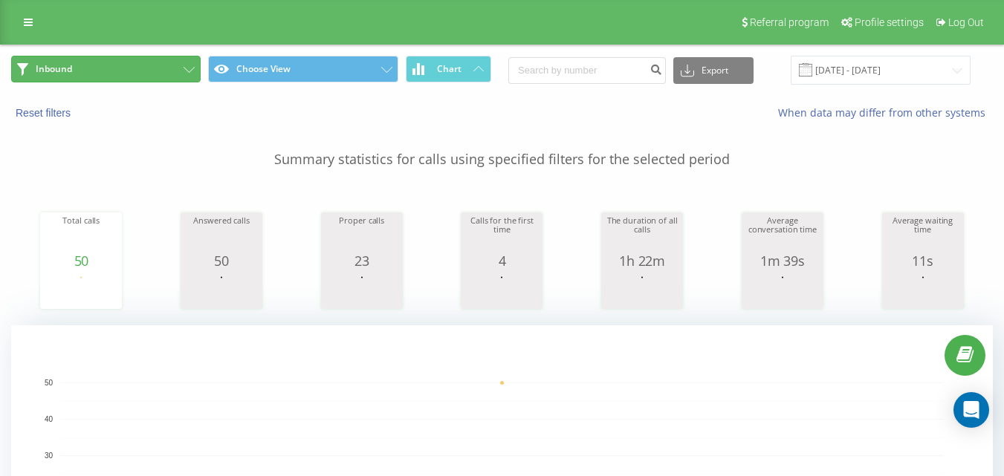
click at [160, 71] on button "Inbound" at bounding box center [106, 69] width 190 height 27
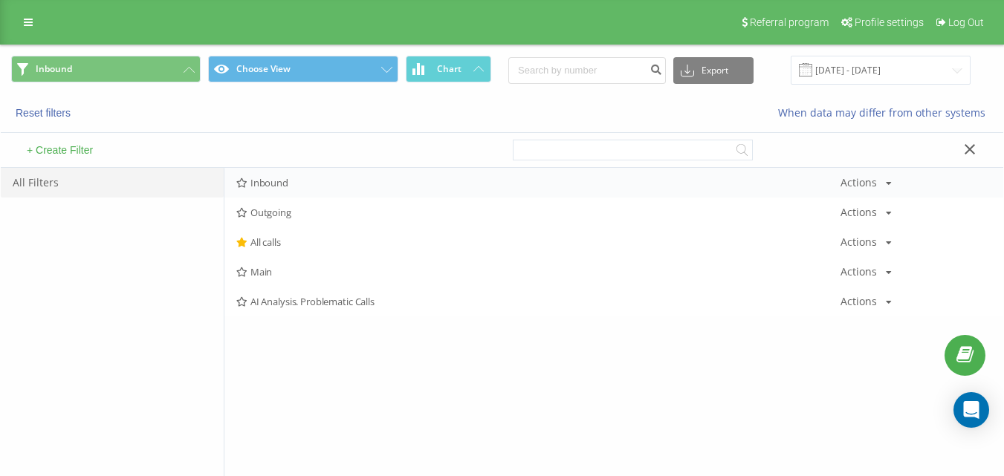
click at [300, 175] on div "Inbound Actions Edit Copy Delete Default Share" at bounding box center [613, 183] width 779 height 30
click at [286, 183] on span "Inbound" at bounding box center [538, 183] width 604 height 10
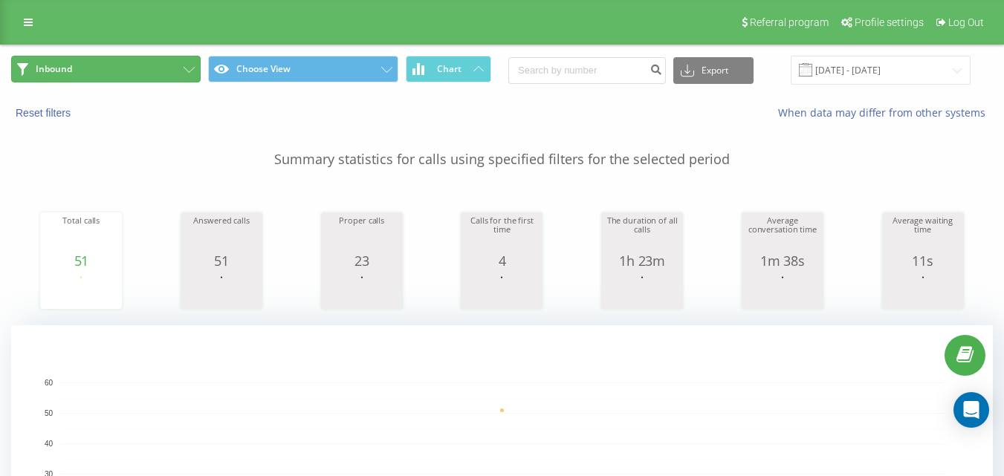
drag, startPoint x: 137, startPoint y: 72, endPoint x: 160, endPoint y: 89, distance: 28.7
click at [137, 73] on button "Inbound" at bounding box center [106, 69] width 190 height 27
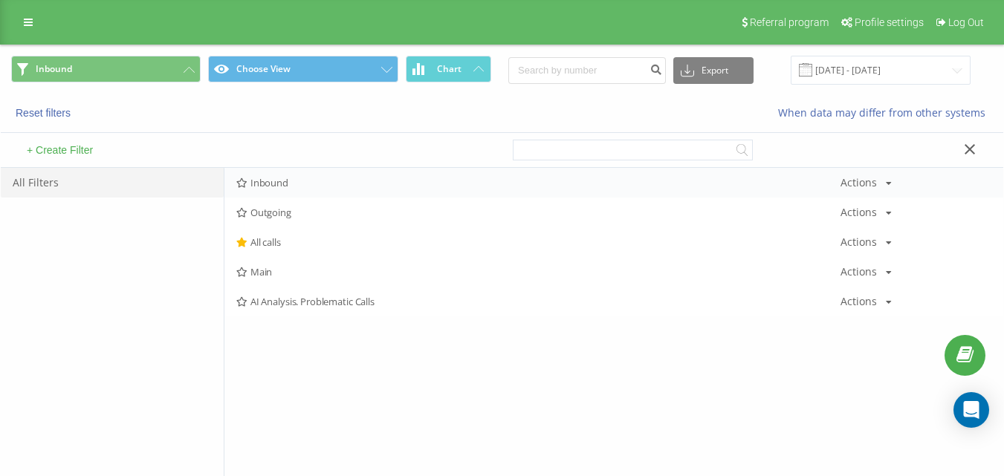
click at [294, 186] on span "Inbound" at bounding box center [538, 183] width 604 height 10
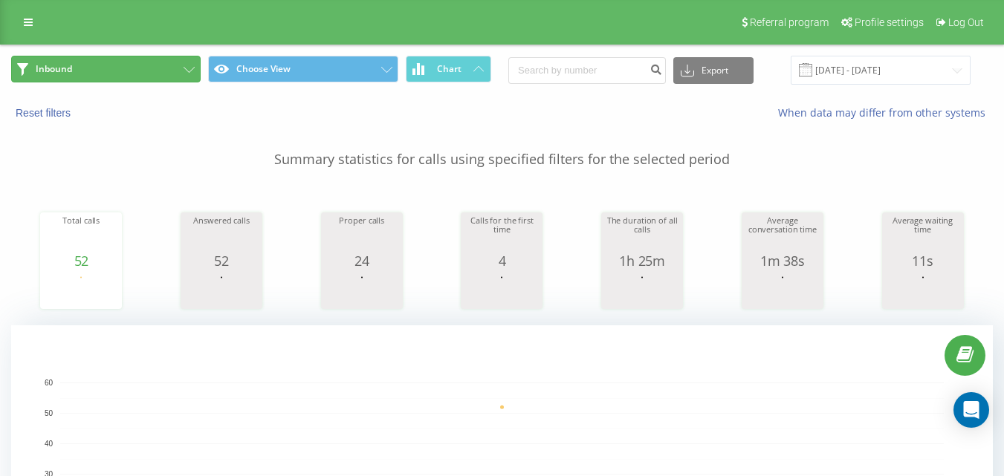
click at [181, 76] on button "Inbound" at bounding box center [106, 69] width 190 height 27
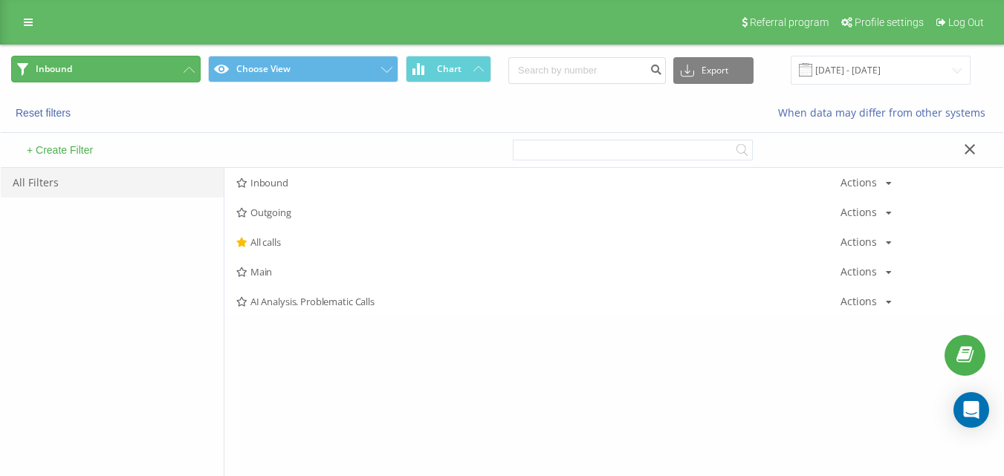
click at [178, 73] on button "Inbound" at bounding box center [106, 69] width 190 height 27
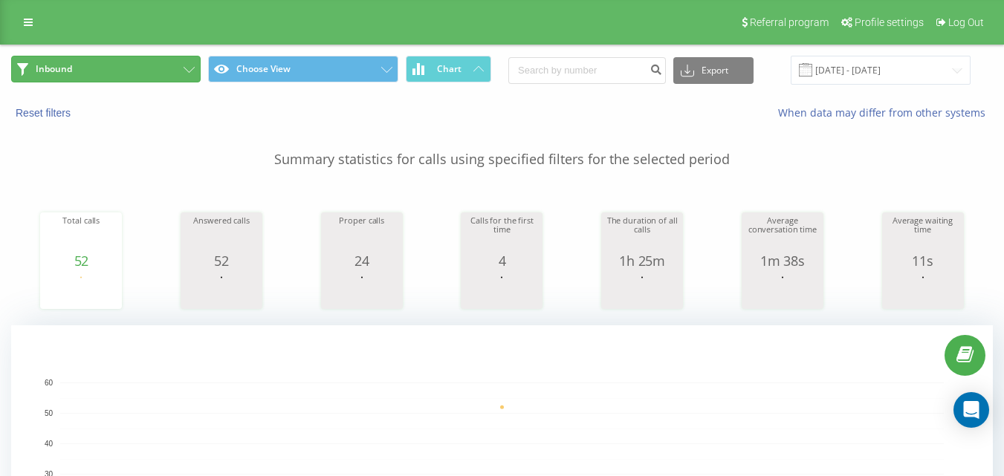
click at [168, 68] on button "Inbound" at bounding box center [106, 69] width 190 height 27
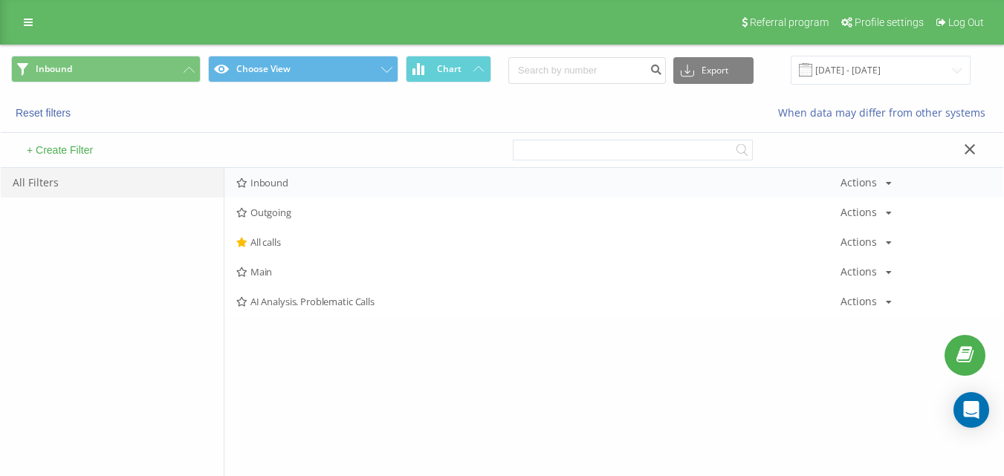
click at [335, 185] on span "Inbound" at bounding box center [538, 183] width 604 height 10
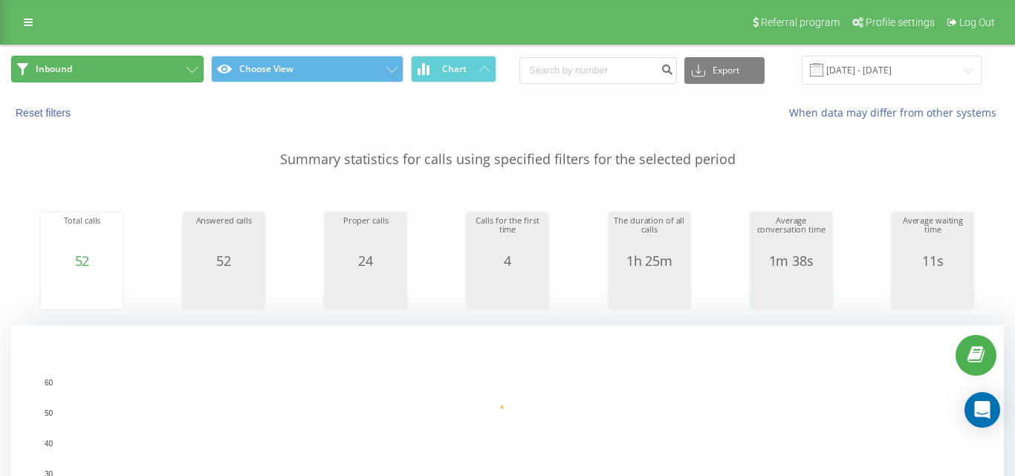
click at [166, 61] on button "Inbound" at bounding box center [107, 69] width 193 height 27
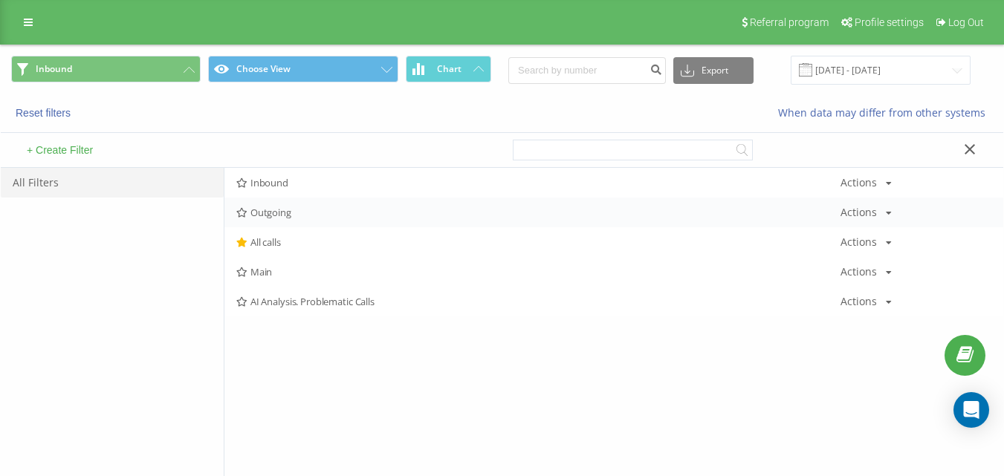
click at [279, 203] on div "Outgoing Actions Edit Copy Delete Default Share" at bounding box center [613, 213] width 779 height 30
click at [290, 213] on span "Outgoing" at bounding box center [538, 212] width 604 height 10
